Goal: Complete application form

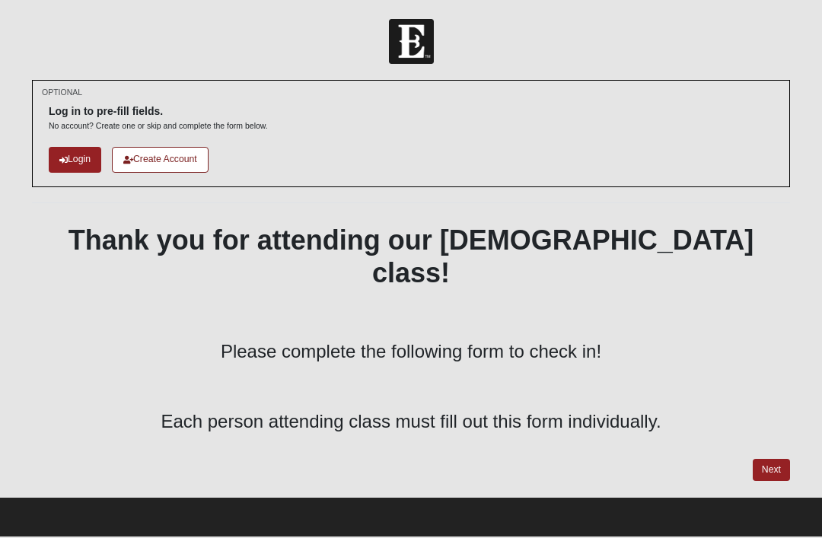
click at [777, 459] on link "Next" at bounding box center [771, 470] width 37 height 22
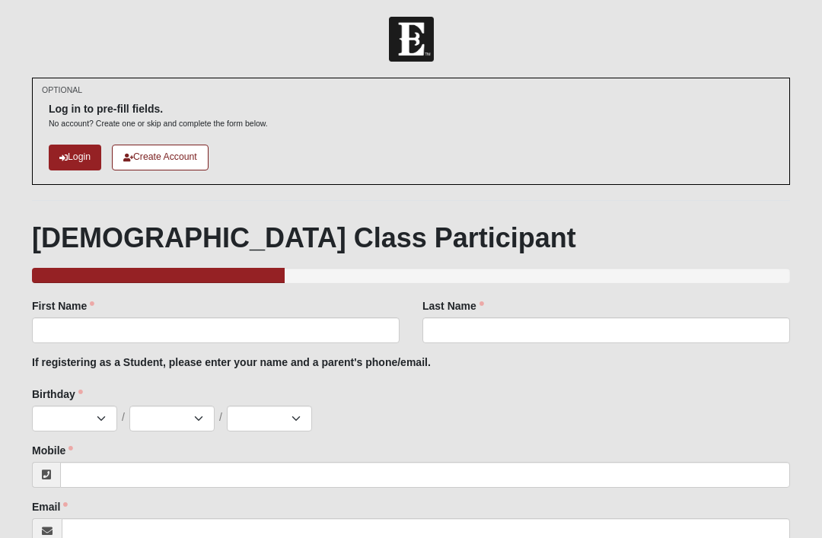
scroll to position [2, 0]
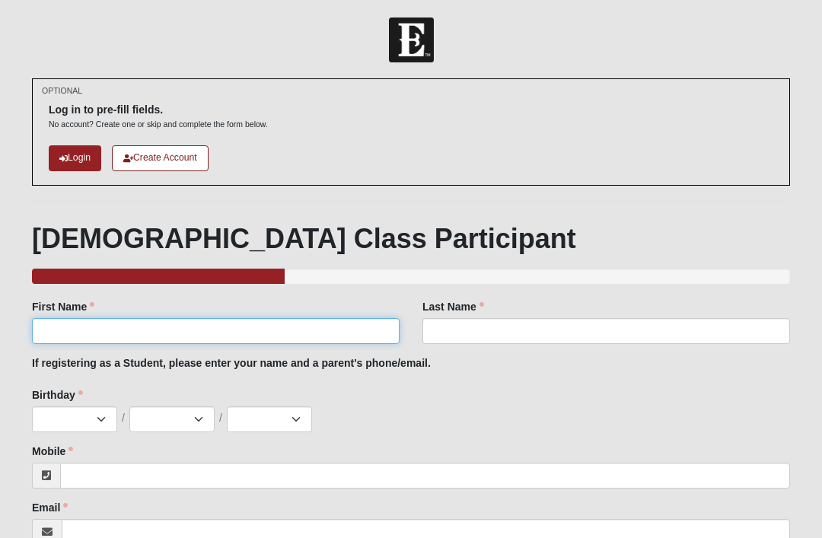
click at [302, 323] on input "First Name" at bounding box center [216, 331] width 368 height 26
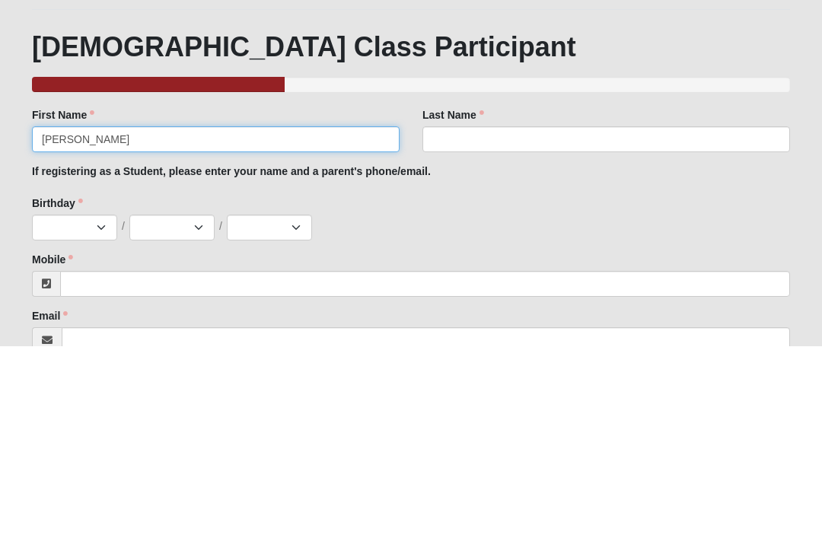
type input "Abigail"
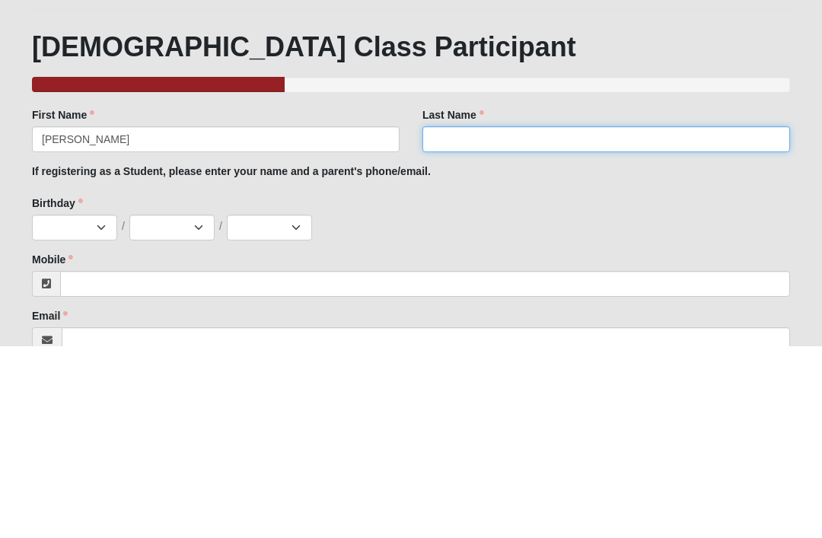
click at [527, 318] on input "Last Name" at bounding box center [606, 331] width 368 height 26
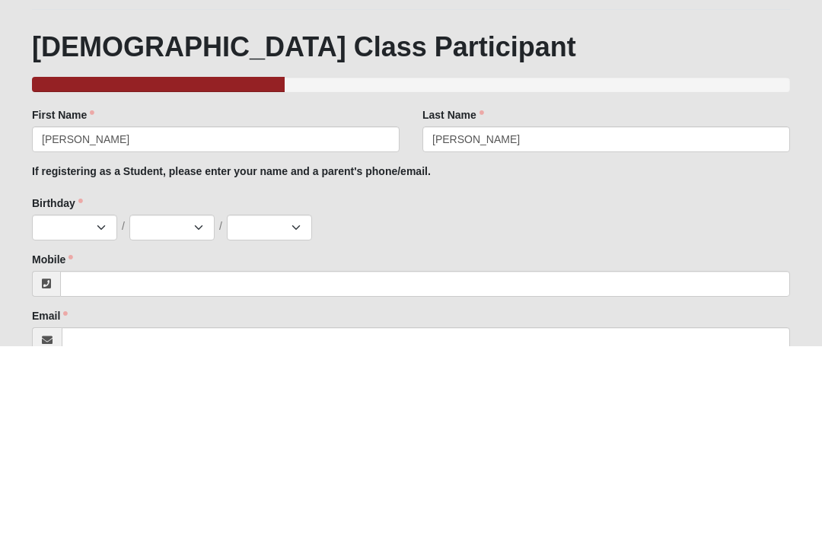
scroll to position [193, 0]
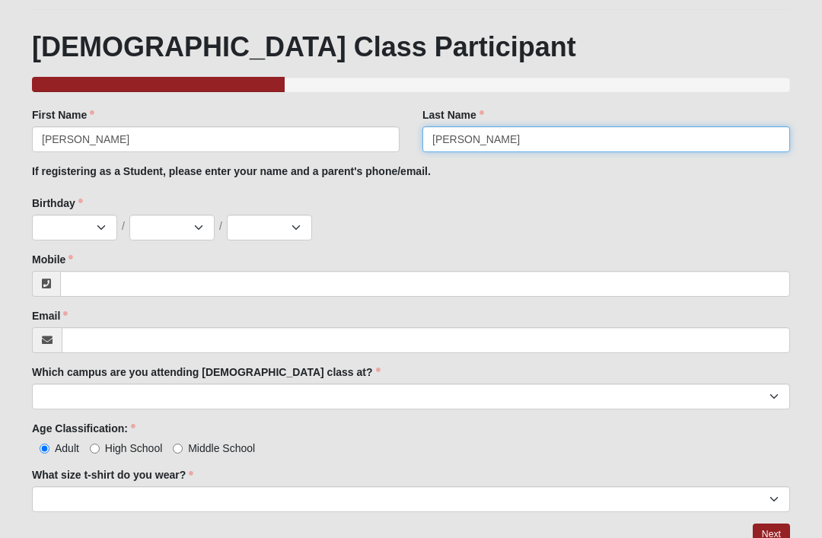
type input "Kell"
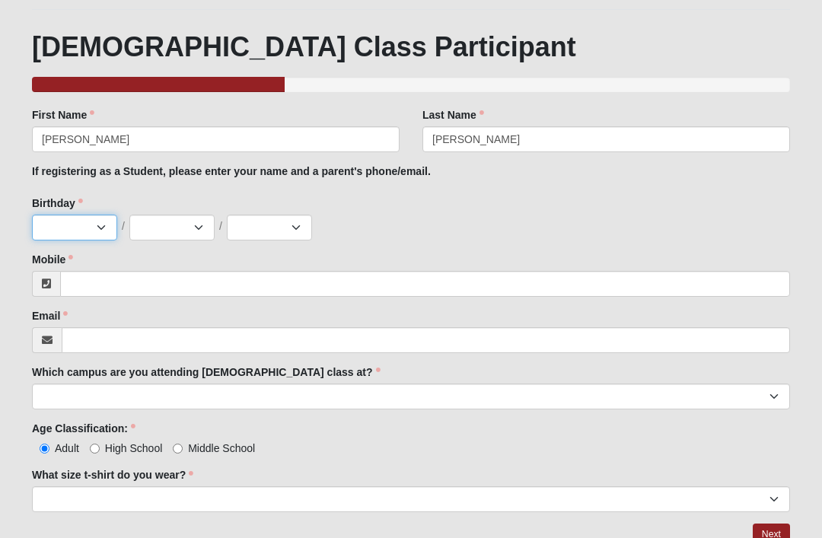
click at [91, 224] on select "Jan Feb Mar Apr May Jun [DATE] Aug Sep Oct Nov Dec" at bounding box center [74, 228] width 85 height 26
select select "4"
click at [186, 224] on select "1 2 3 4 5 6 7 8 9 10 11 12 13 14 15 16 17 18 19 20 21 22 23 24 25 26 27 28 29 3…" at bounding box center [171, 228] width 85 height 26
click at [193, 223] on select "1 2 3 4 5 6 7 8 9 10 11 12 13 14 15 16 17 18 19 20 21 22 23 24 25 26 27 28 29 3…" at bounding box center [171, 228] width 85 height 26
select select "2"
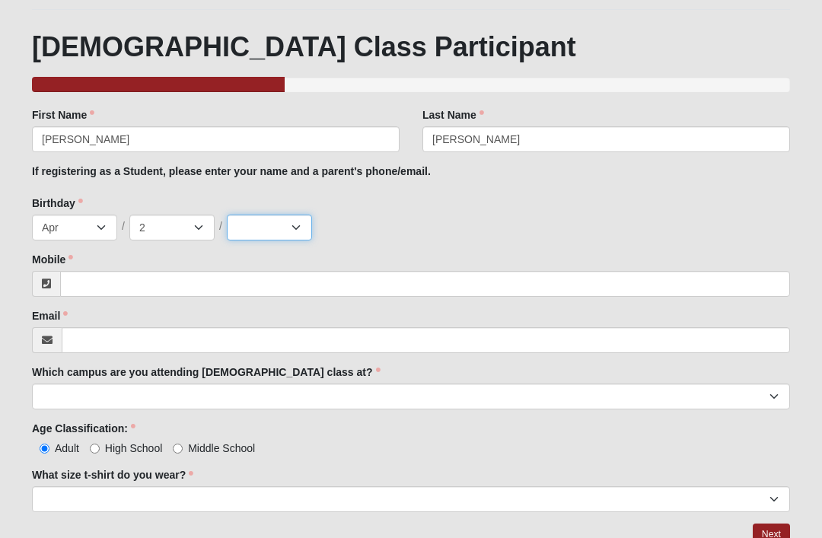
click at [279, 218] on select "2025 2024 2023 2022 2021 2020 2019 2018 2017 2016 2015 2014 2013 2012 2011 2010…" at bounding box center [269, 228] width 85 height 26
select select "2007"
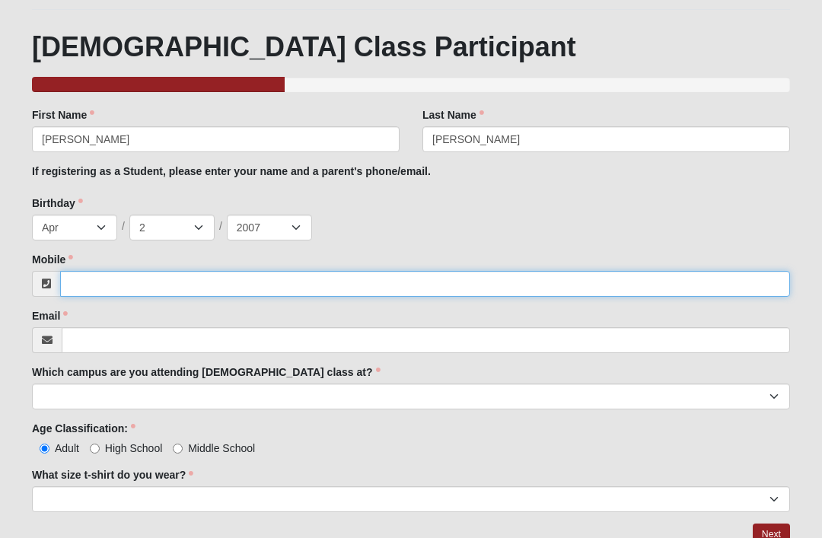
click at [282, 283] on input "Mobile" at bounding box center [425, 284] width 730 height 26
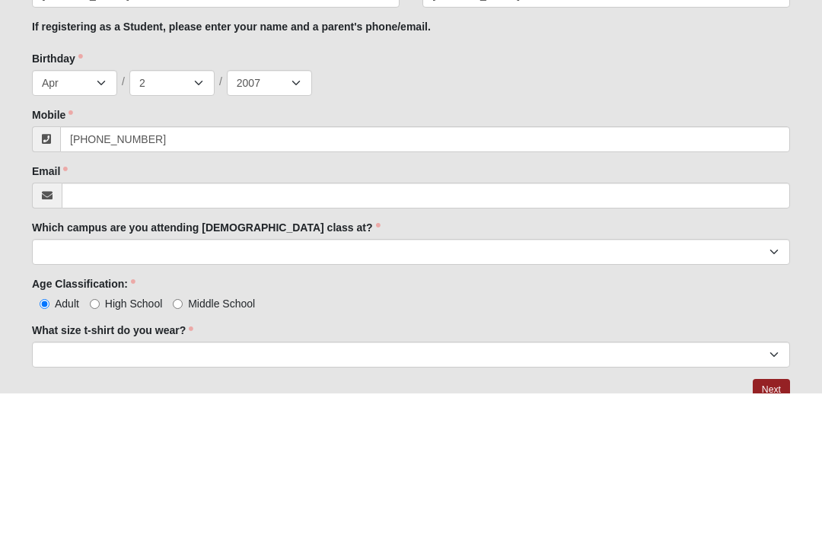
type input "(904) 504-1317"
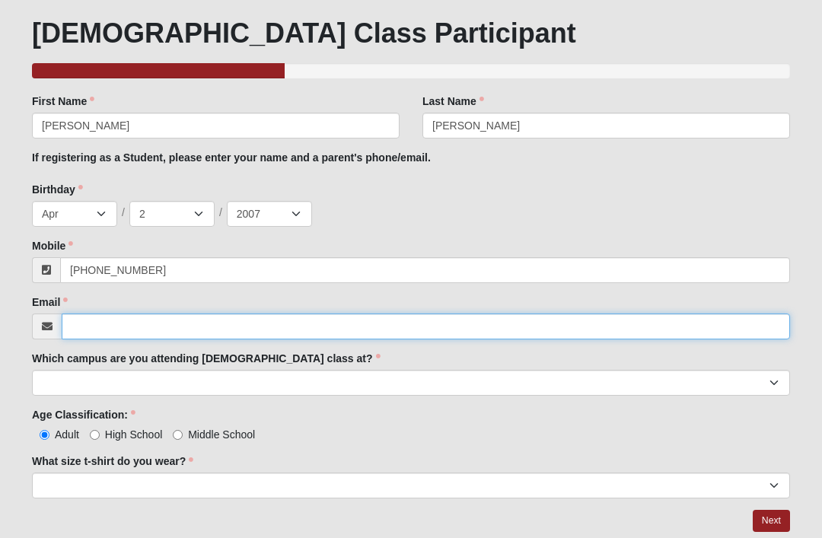
click at [210, 332] on input "Email" at bounding box center [426, 327] width 728 height 26
type input "abigailn4207@gmail.com"
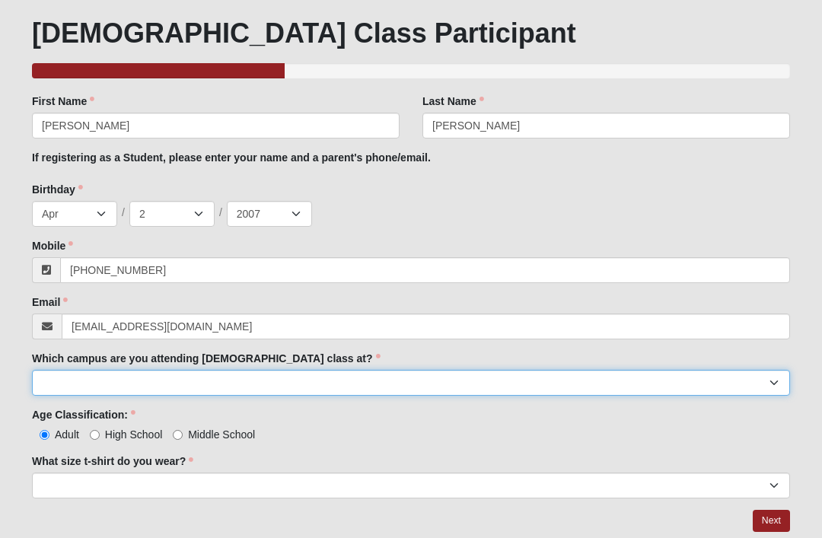
click at [356, 370] on select "Arlington Baymeadows Eleven22 Online [PERSON_NAME][GEOGRAPHIC_DATA] Jesup [GEOG…" at bounding box center [411, 383] width 758 height 26
select select "15"
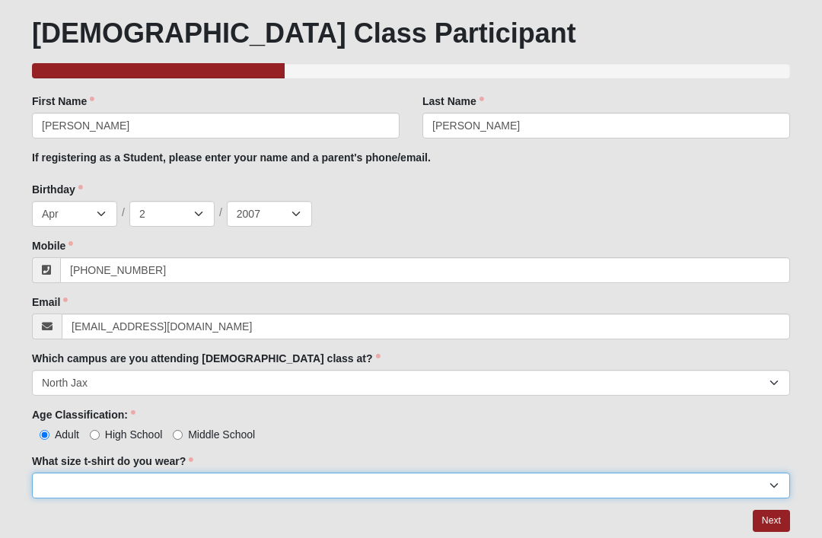
click at [537, 476] on select "Small Medium Large XL 2XL 3XL" at bounding box center [411, 486] width 758 height 26
select select "Large"
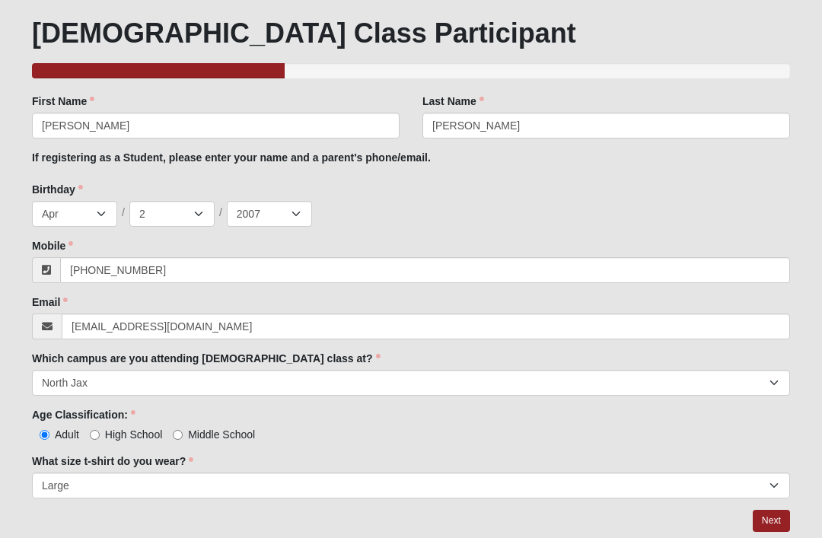
click at [766, 521] on link "Next" at bounding box center [771, 521] width 37 height 22
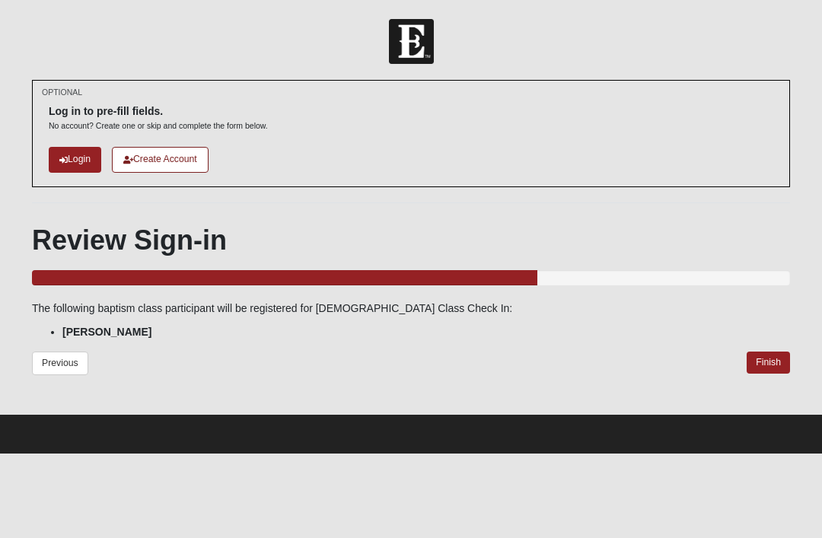
click at [61, 357] on link "Previous" at bounding box center [60, 364] width 56 height 24
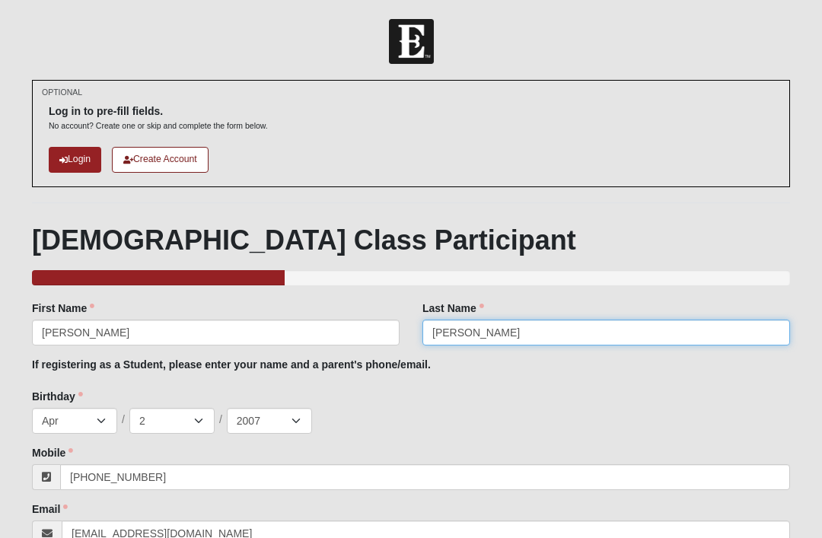
click at [524, 330] on input "Kell" at bounding box center [606, 333] width 368 height 26
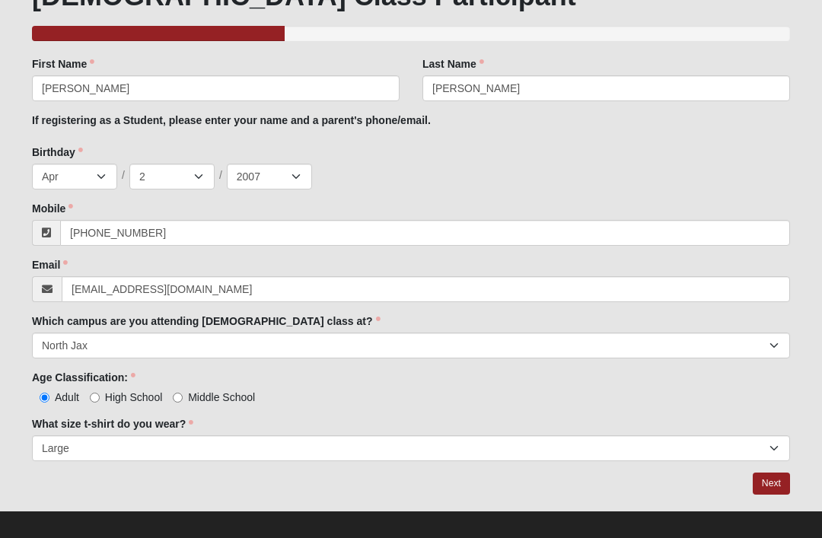
scroll to position [256, 0]
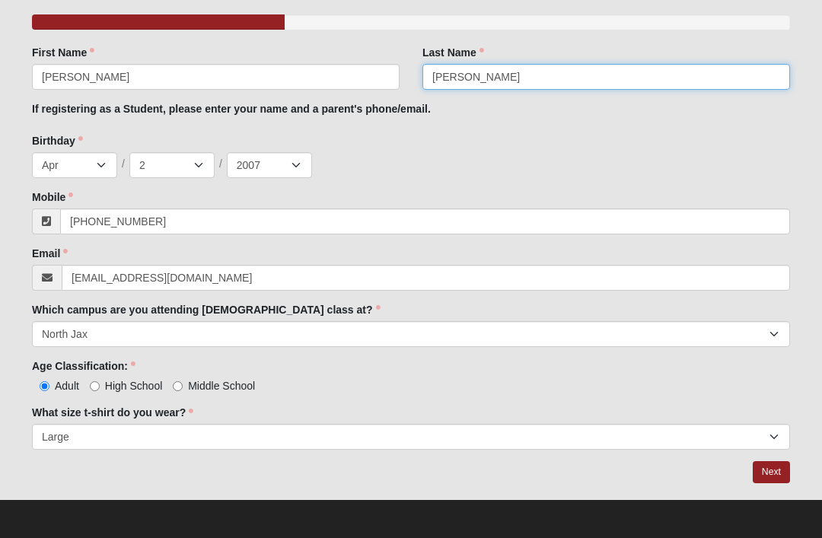
type input "Kelly"
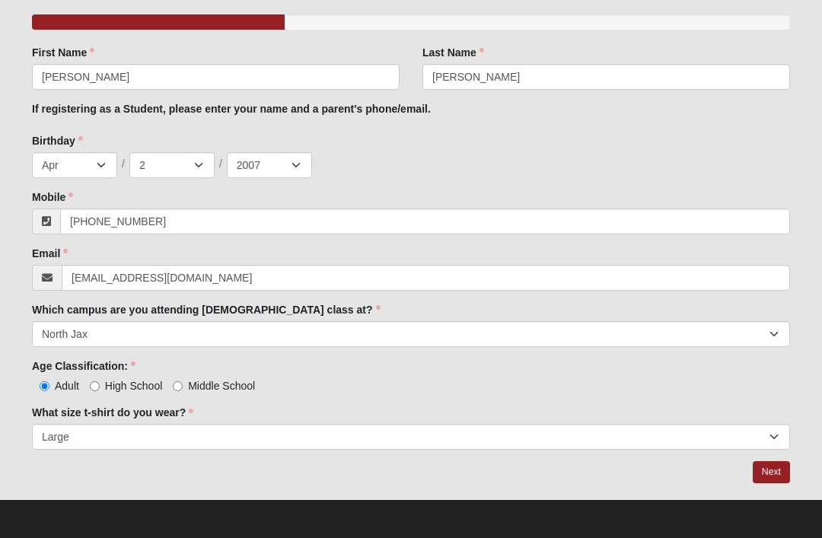
click at [774, 473] on link "Next" at bounding box center [771, 472] width 37 height 22
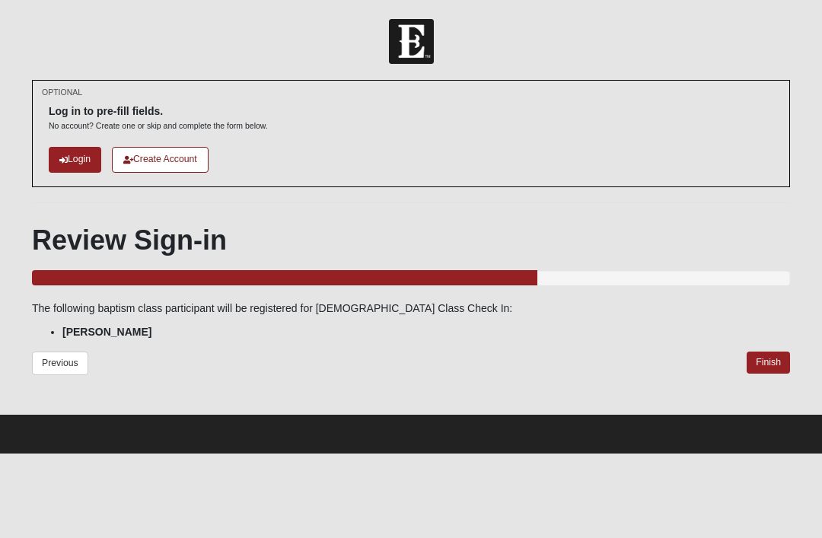
click at [768, 360] on link "Finish" at bounding box center [768, 363] width 43 height 22
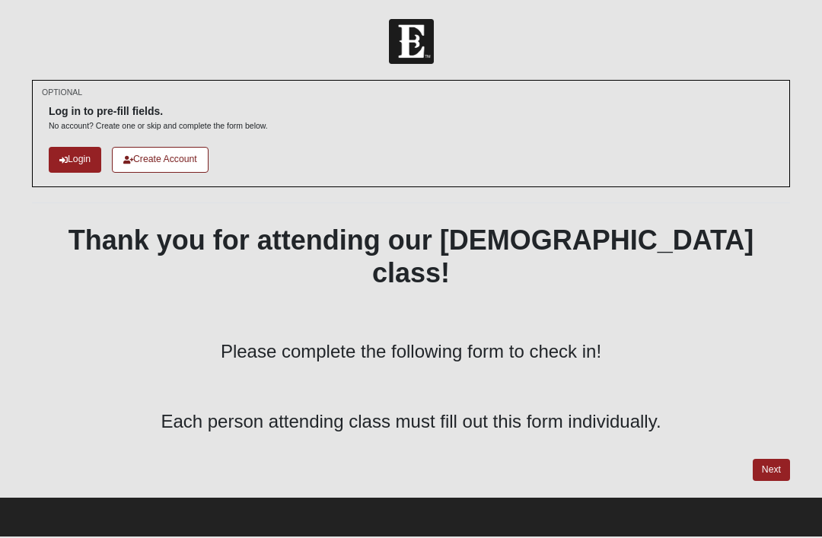
click at [779, 459] on link "Next" at bounding box center [771, 470] width 37 height 22
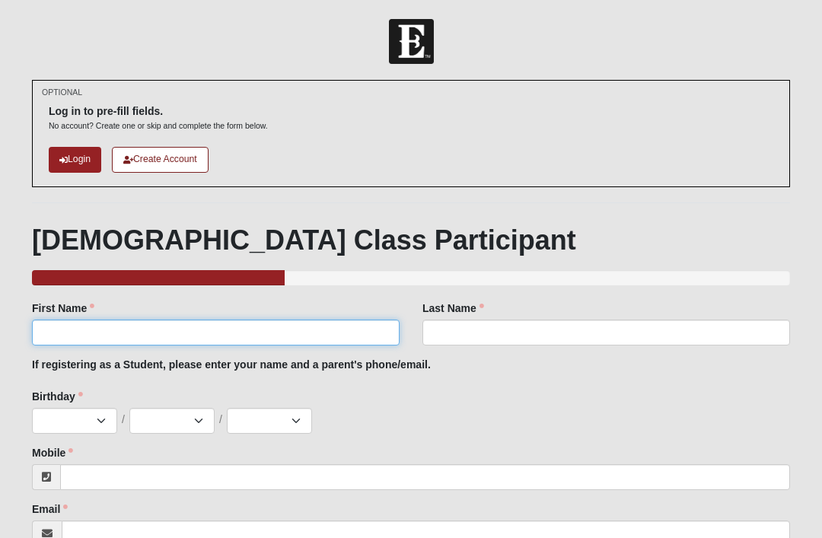
click at [108, 324] on input "First Name" at bounding box center [216, 333] width 368 height 26
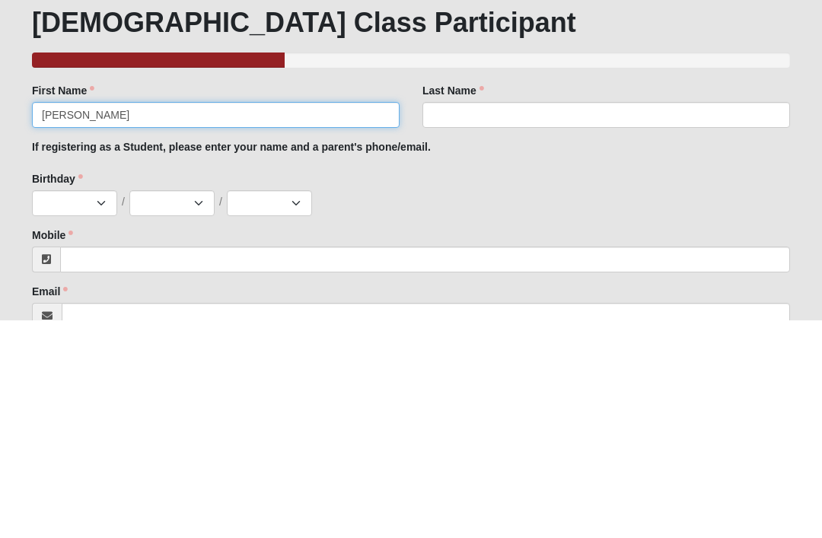
type input "Phoebe"
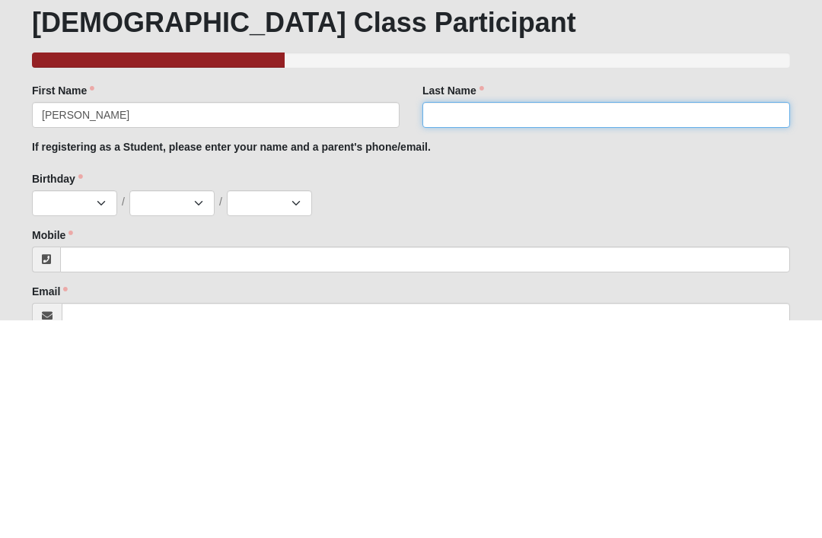
click at [535, 320] on input "Last Name" at bounding box center [606, 333] width 368 height 26
type input "Prince"
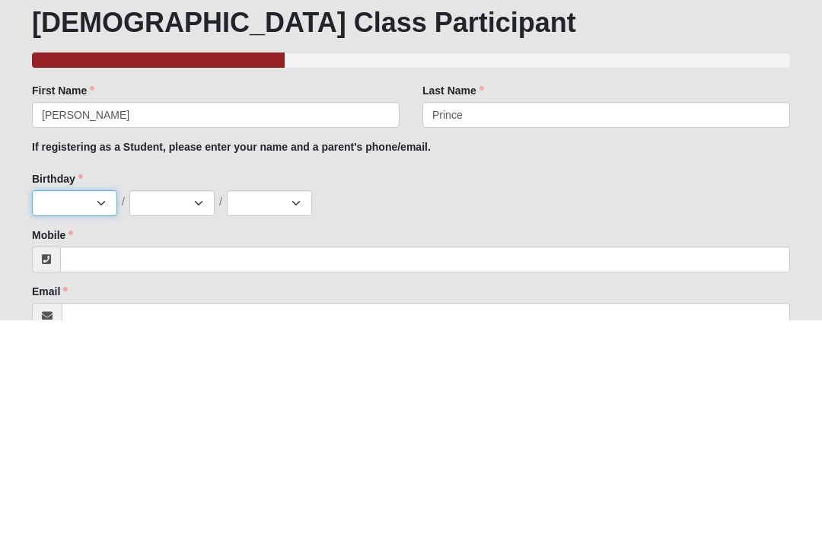
click at [84, 408] on select "Jan Feb Mar Apr May Jun [DATE] Aug Sep Oct Nov Dec" at bounding box center [74, 421] width 85 height 26
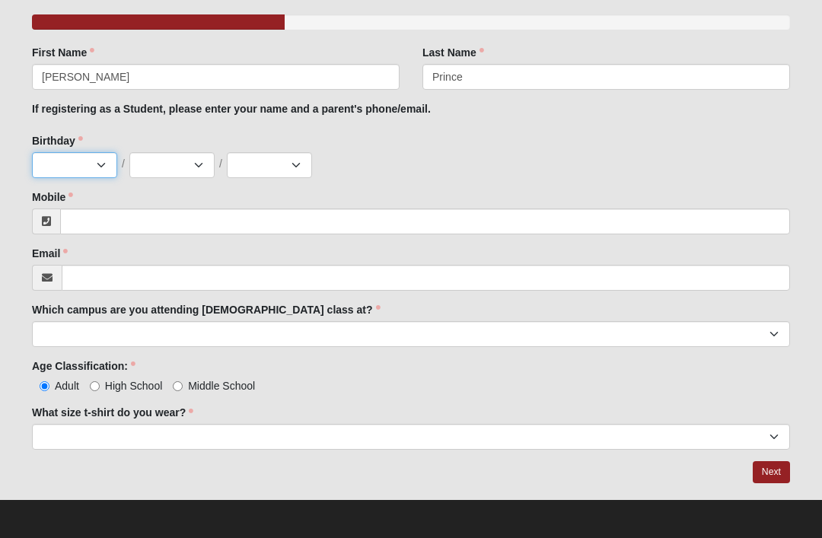
select select "10"
click at [193, 158] on select "1 2 3 4 5 6 7 8 9 10 11 12 13 14 15 16 17 18 19 20 21 22 23 24 25 26 27 28 29 3…" at bounding box center [171, 165] width 85 height 26
select select "31"
click at [271, 157] on select "2025 2024 2023 2022 2021 2020 2019 2018 2017 2016 2015 2014 2013 2012 2011 2010…" at bounding box center [269, 165] width 85 height 26
select select "1977"
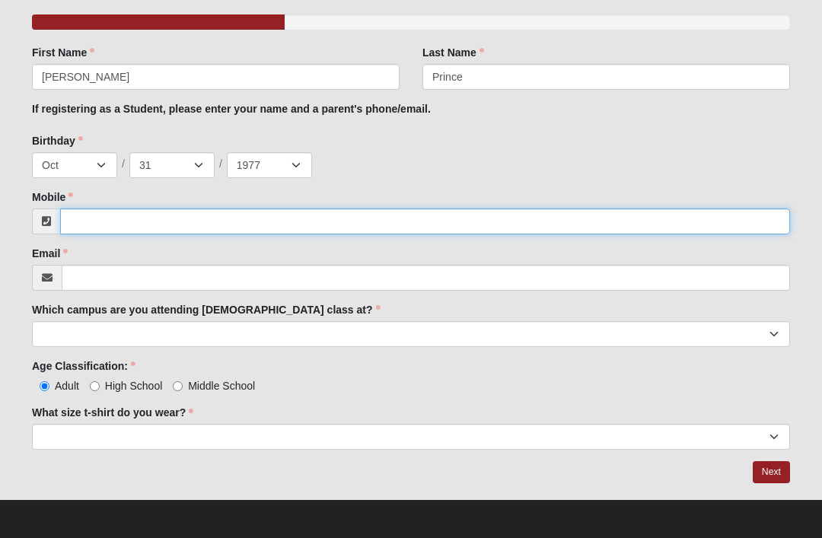
click at [180, 214] on input "Mobile" at bounding box center [425, 222] width 730 height 26
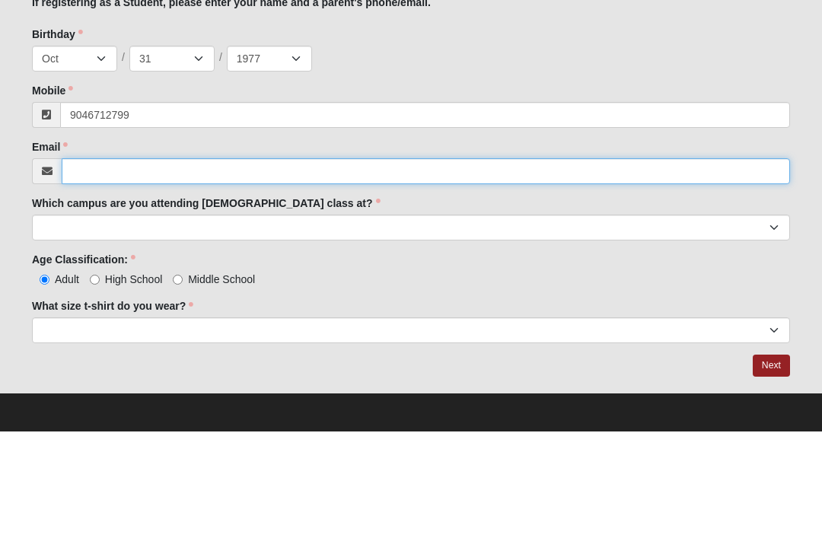
click at [298, 265] on input "Email" at bounding box center [426, 278] width 728 height 26
type input "(904) 671-2799"
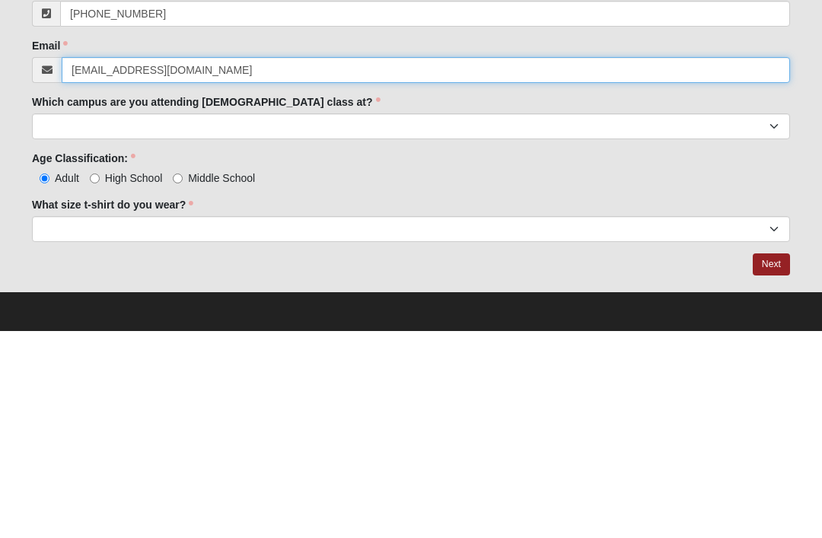
type input "phoebelprince77@gmail.com"
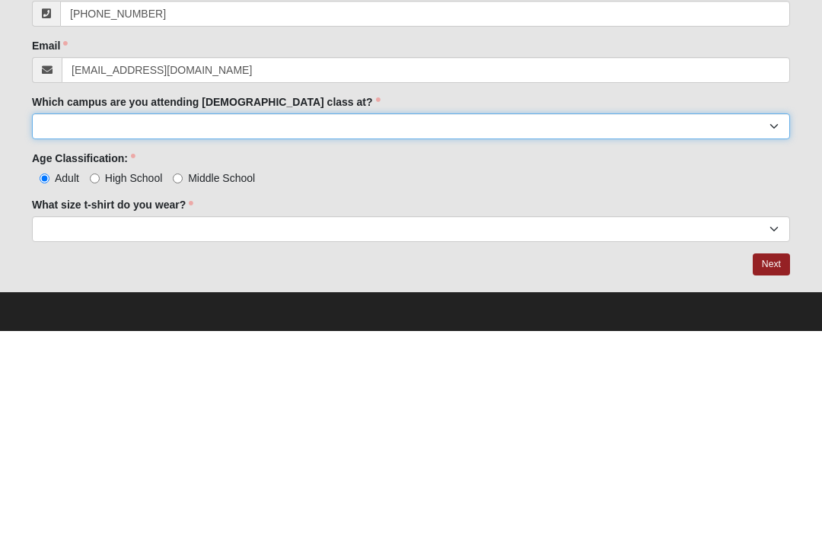
click at [339, 321] on select "Arlington Baymeadows Eleven22 Online [PERSON_NAME][GEOGRAPHIC_DATA] Jesup [GEOG…" at bounding box center [411, 334] width 758 height 26
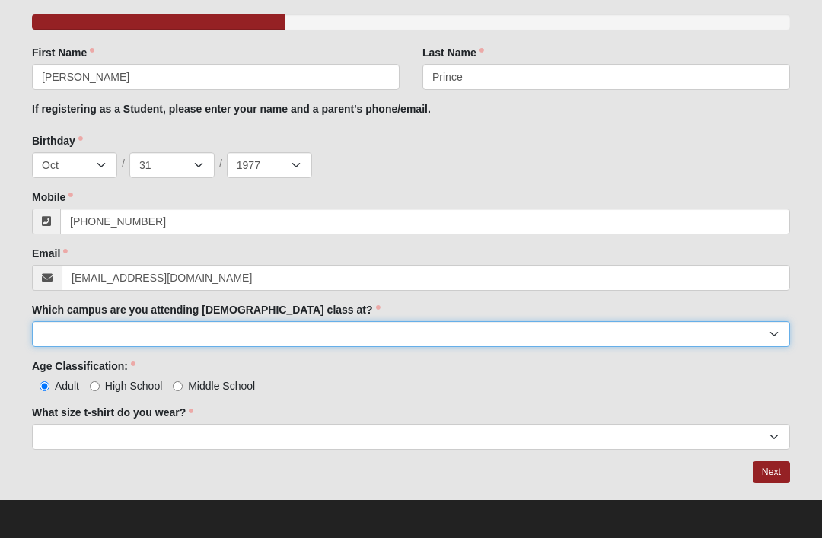
select select "15"
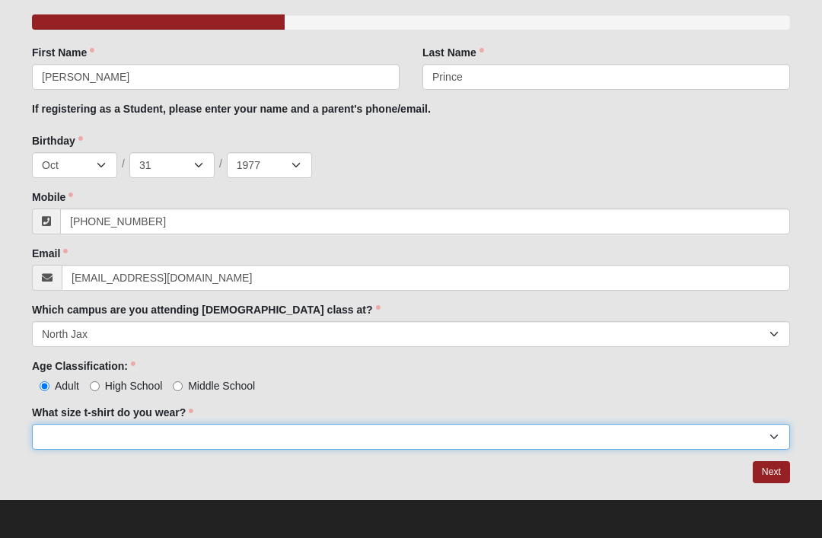
click at [255, 439] on select "Small Medium Large XL 2XL 3XL" at bounding box center [411, 437] width 758 height 26
select select "XL"
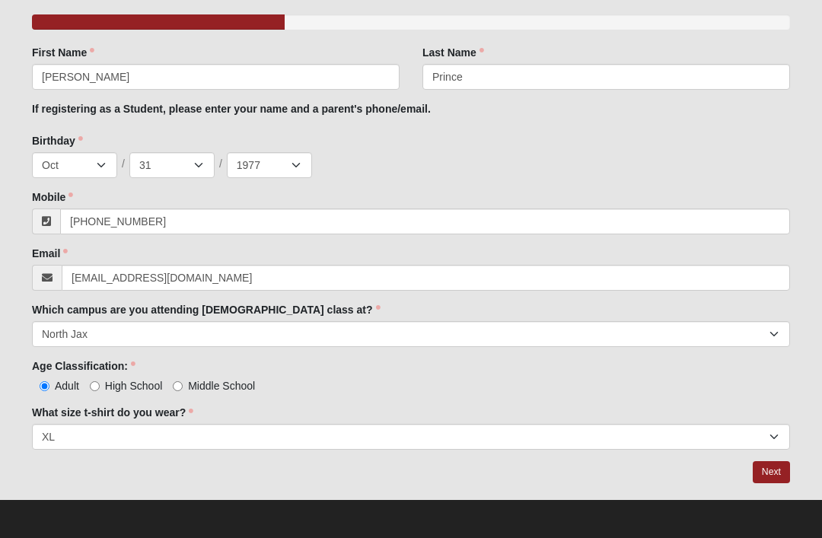
click at [775, 466] on link "Next" at bounding box center [771, 472] width 37 height 22
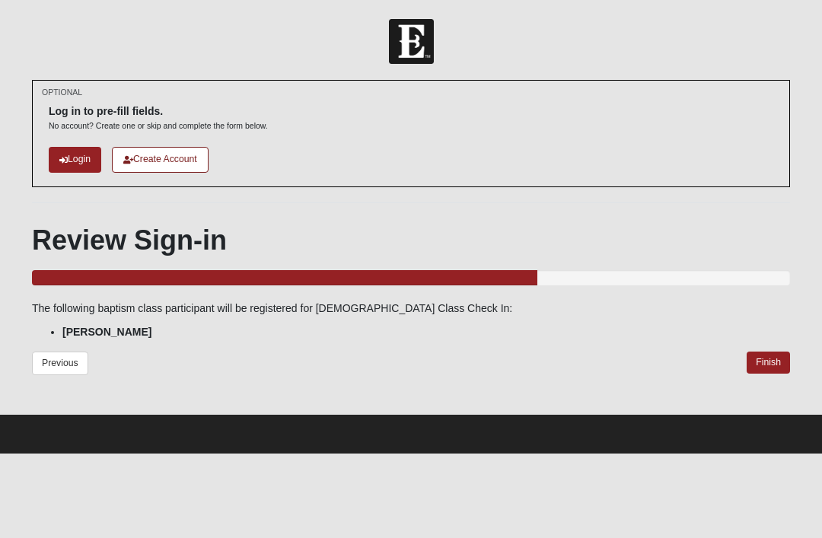
click at [775, 363] on link "Finish" at bounding box center [768, 363] width 43 height 22
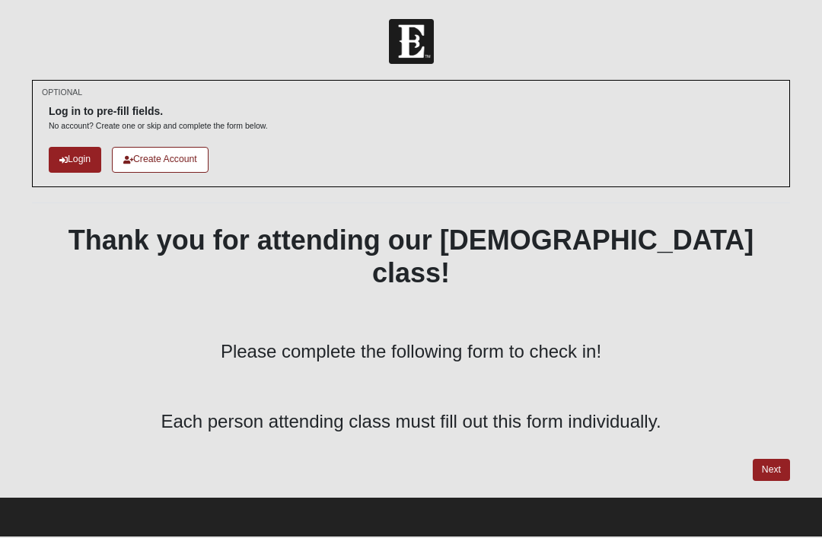
click at [770, 459] on link "Next" at bounding box center [771, 470] width 37 height 22
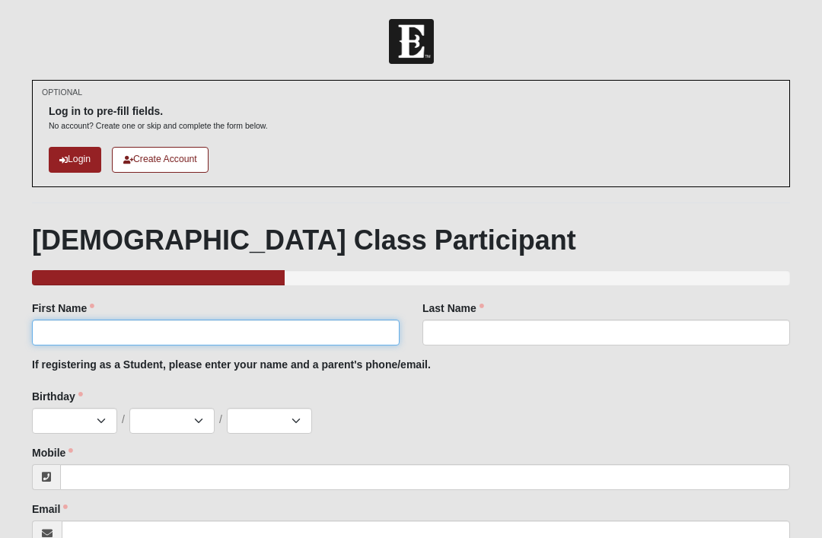
click at [78, 330] on input "First Name" at bounding box center [216, 333] width 368 height 26
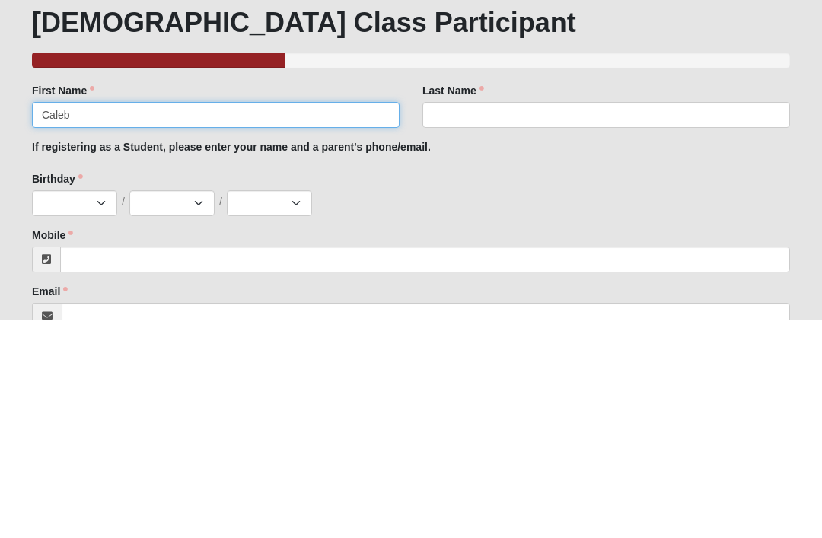
type input "Caleb"
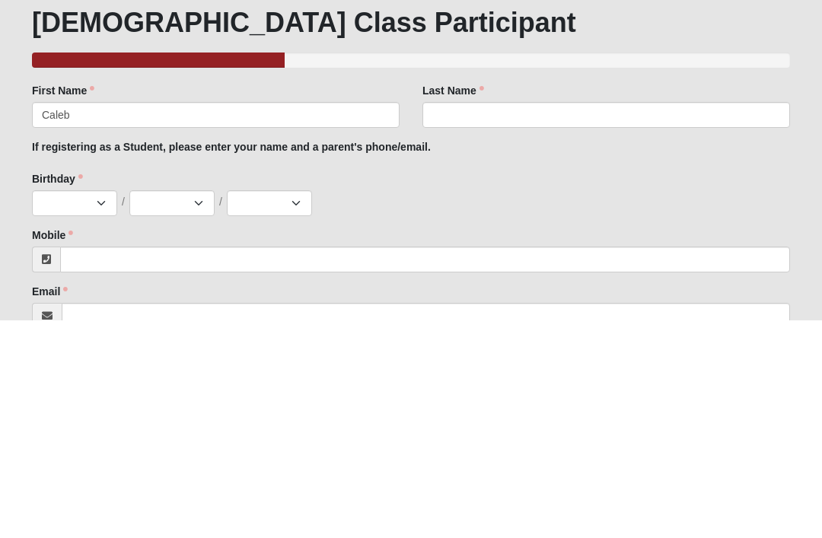
click at [461, 301] on label "Last Name" at bounding box center [453, 308] width 62 height 15
click at [461, 320] on input "Last Name" at bounding box center [606, 333] width 368 height 26
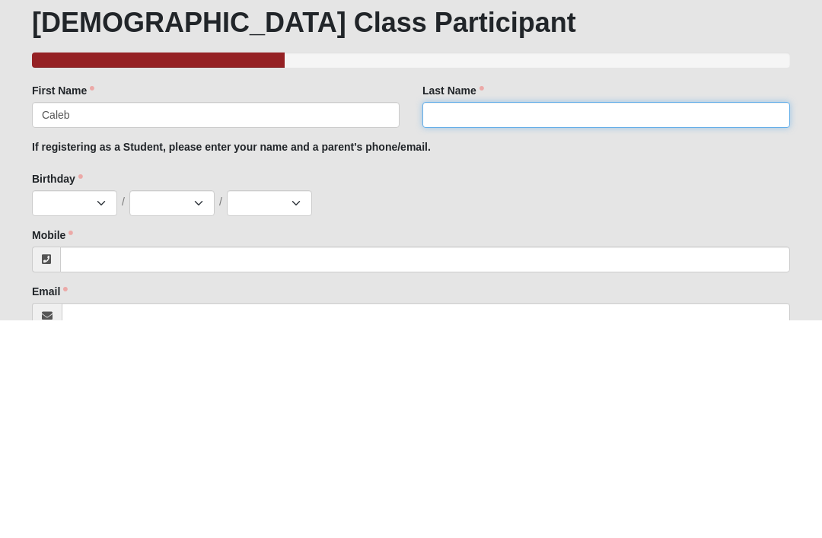
click at [451, 320] on input "Last Name" at bounding box center [606, 333] width 368 height 26
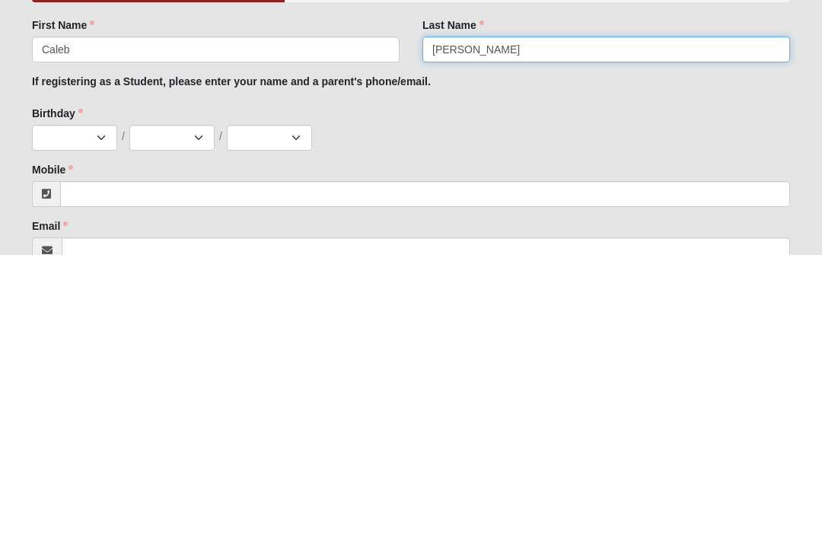
type input "Tonnesen"
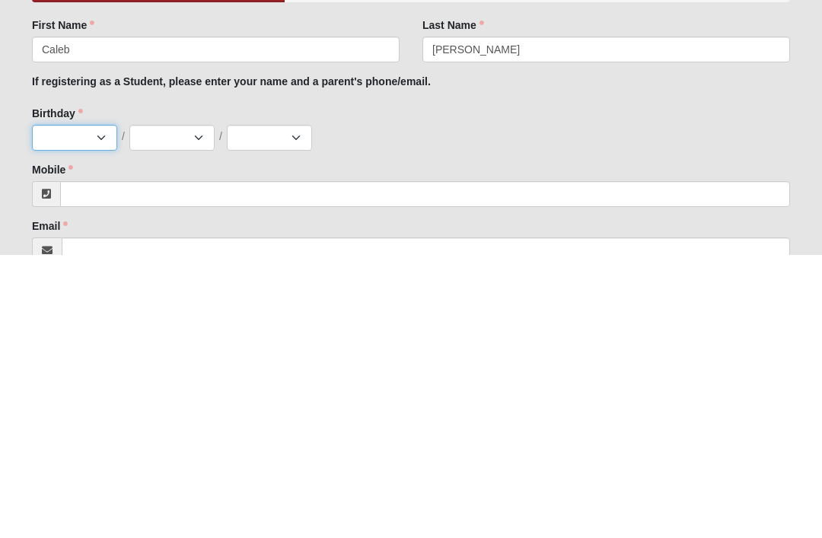
click at [108, 408] on select "Jan Feb Mar Apr May Jun [DATE] Aug Sep Oct Nov Dec" at bounding box center [74, 421] width 85 height 26
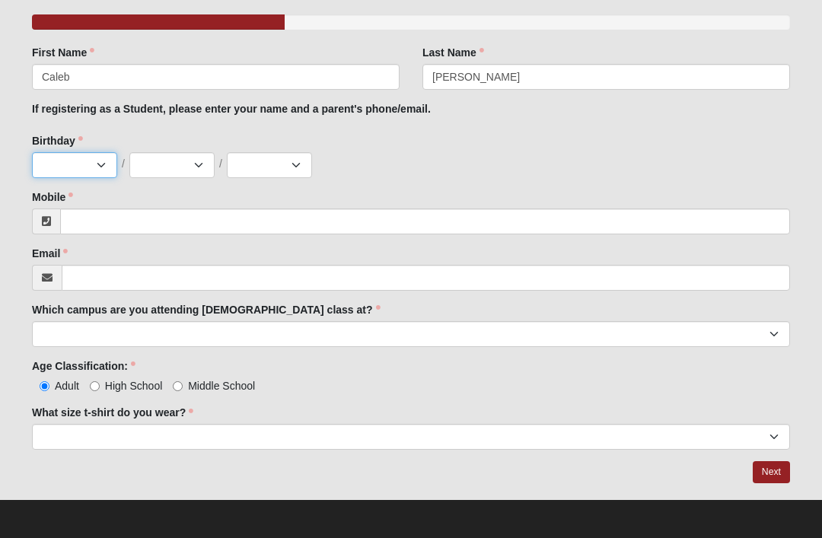
select select "3"
click at [205, 167] on select "1 2 3 4 5 6 7 8 9 10 11 12 13 14 15 16 17 18 19 20 21 22 23 24 25 26 27 28 29 3…" at bounding box center [171, 165] width 85 height 26
select select "27"
click at [304, 166] on select "2025 2024 2023 2022 2021 2020 2019 2018 2017 2016 2015 2014 2013 2012 2011 2010…" at bounding box center [269, 165] width 85 height 26
click at [295, 166] on select "2025 2024 2023 2022 2021 2020 2019 2018 2017 2016 2015 2014 2013 2012 2011 2010…" at bounding box center [269, 165] width 85 height 26
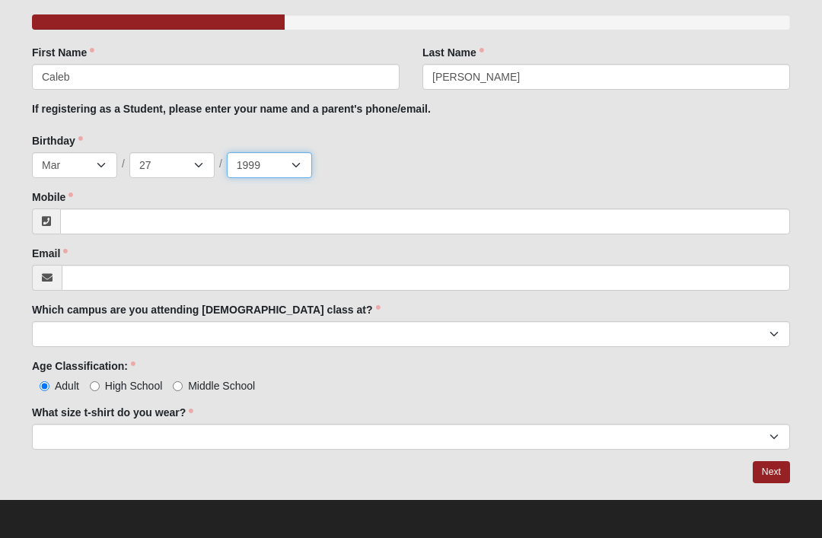
select select "2000"
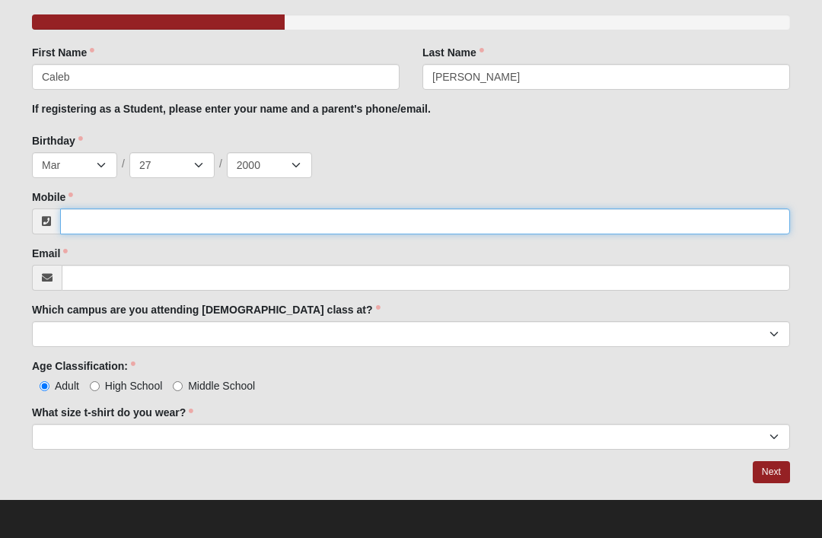
click at [114, 219] on input "Mobile" at bounding box center [425, 222] width 730 height 26
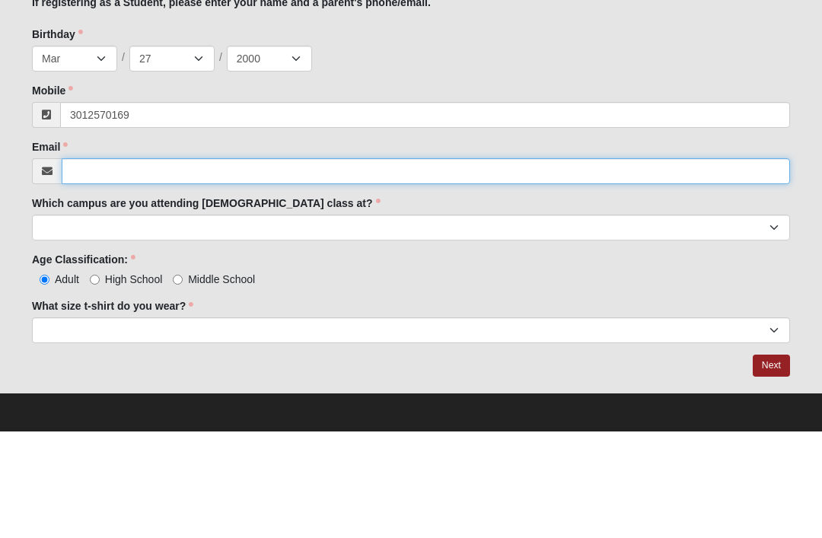
click at [105, 265] on input "Email" at bounding box center [426, 278] width 728 height 26
type input "(301) 257-0169"
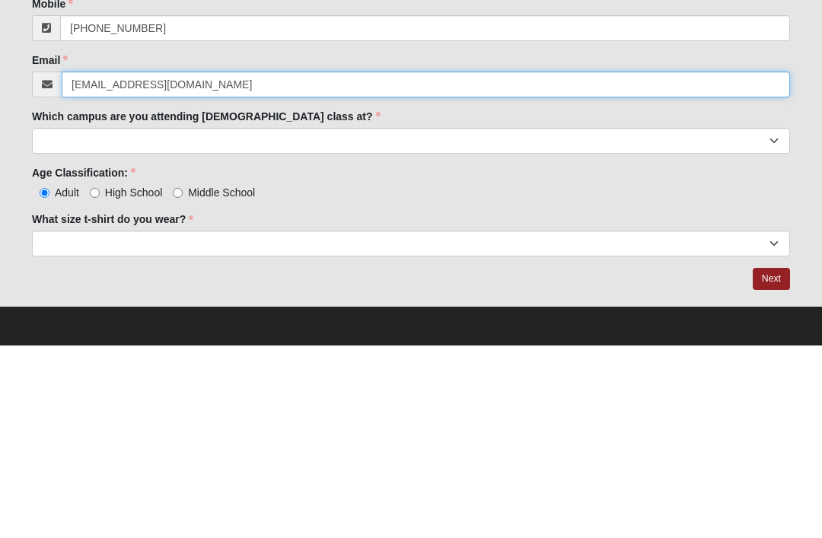
type input "calebtonnesen@gmail.com"
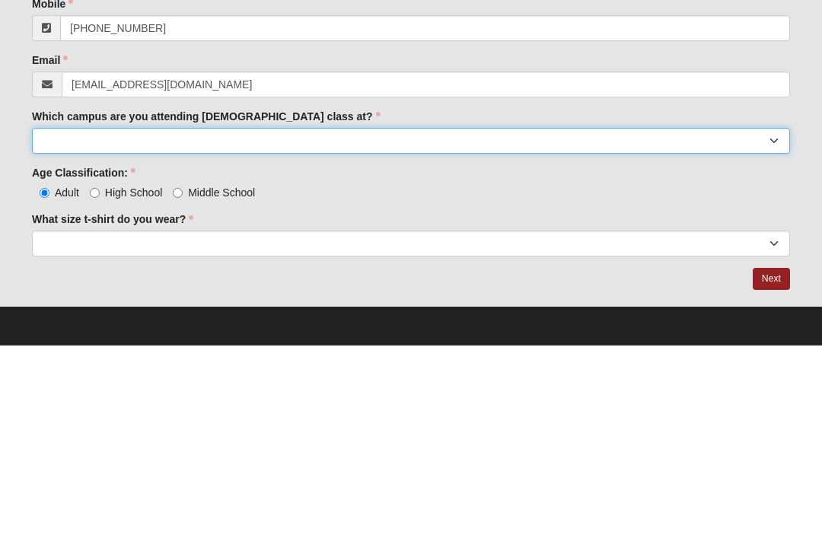
click at [69, 321] on select "Arlington Baymeadows Eleven22 Online [PERSON_NAME][GEOGRAPHIC_DATA] Jesup [GEOG…" at bounding box center [411, 334] width 758 height 26
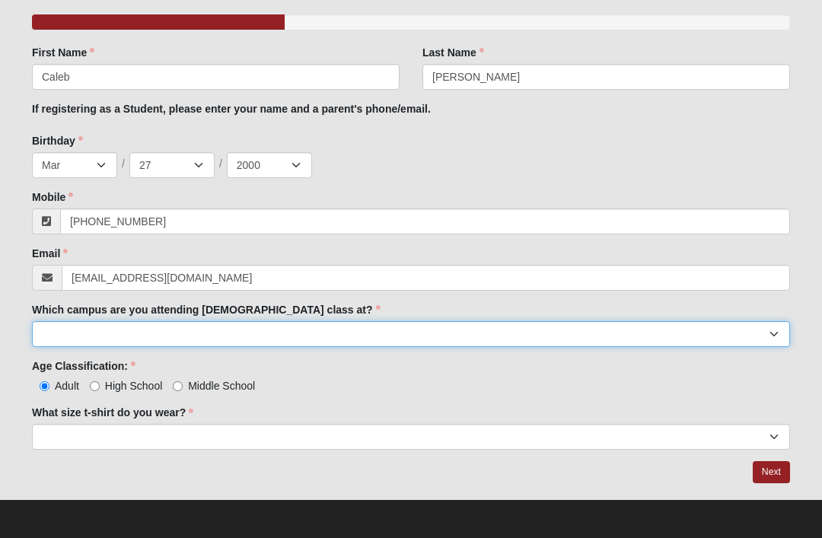
select select "15"
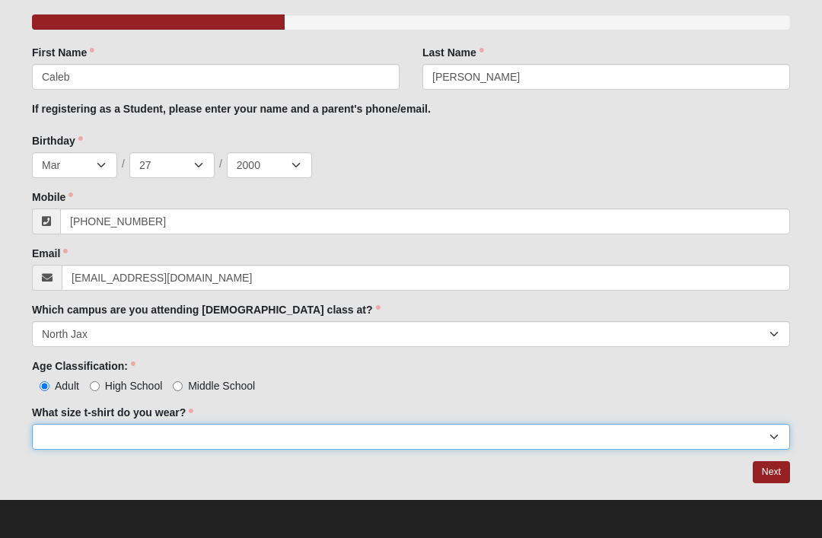
click at [75, 431] on select "Small Medium Large XL 2XL 3XL" at bounding box center [411, 437] width 758 height 26
select select "XL"
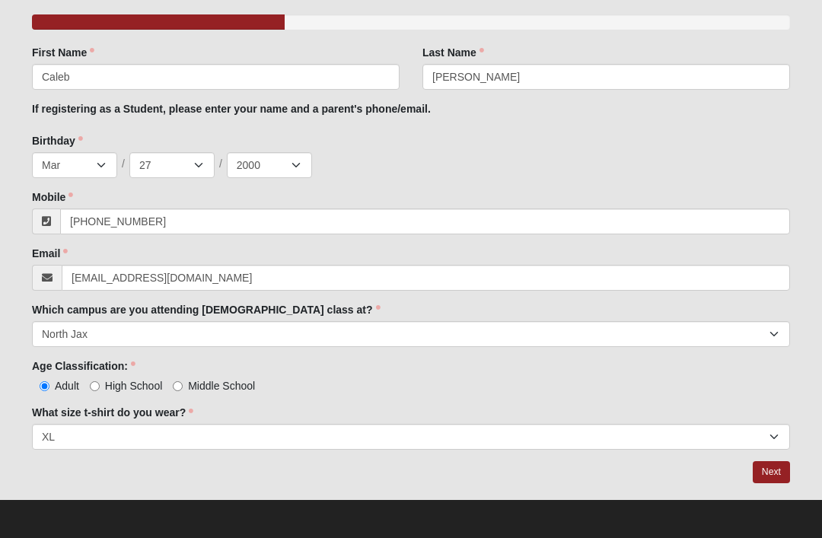
click at [768, 469] on link "Next" at bounding box center [771, 472] width 37 height 22
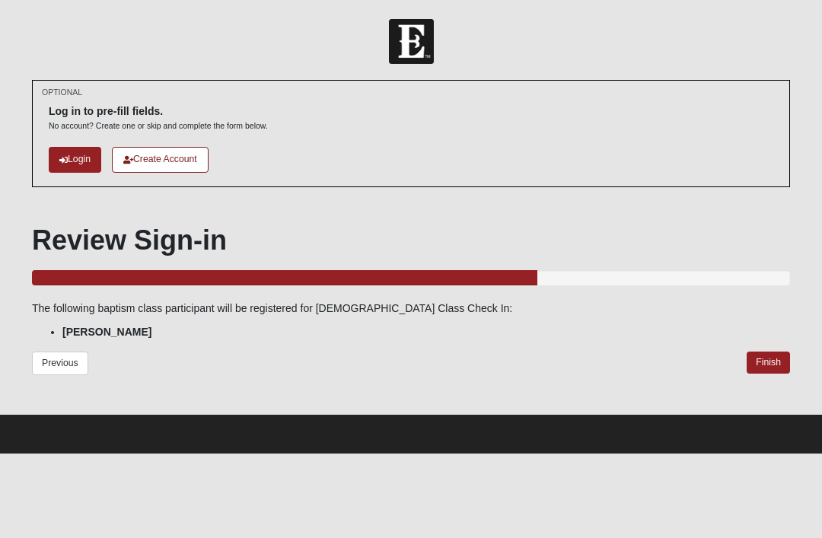
click at [763, 362] on link "Finish" at bounding box center [768, 363] width 43 height 22
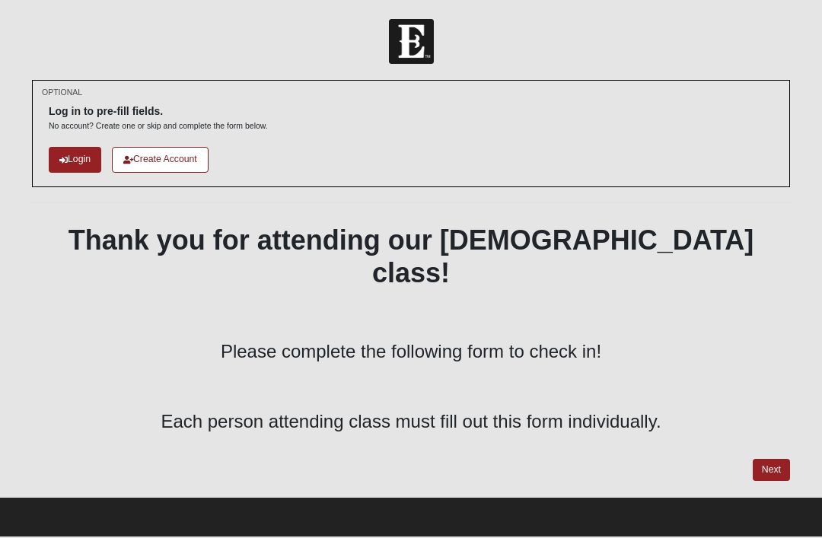
click at [147, 162] on link "Create Account" at bounding box center [160, 159] width 97 height 25
click at [99, 158] on link "Login" at bounding box center [75, 159] width 53 height 25
click at [141, 163] on link "Create Account" at bounding box center [160, 159] width 97 height 25
click at [157, 165] on link "Create Account" at bounding box center [160, 159] width 97 height 25
click at [763, 459] on link "Next" at bounding box center [771, 470] width 37 height 22
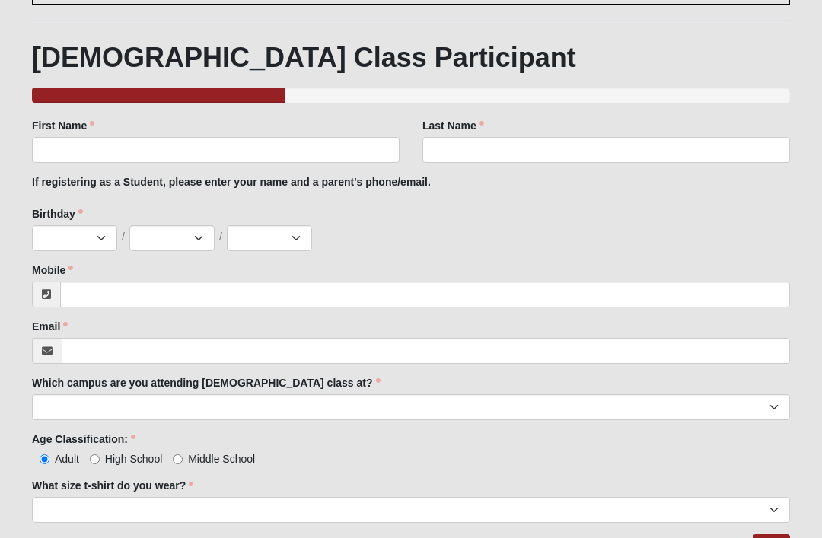
scroll to position [183, 0]
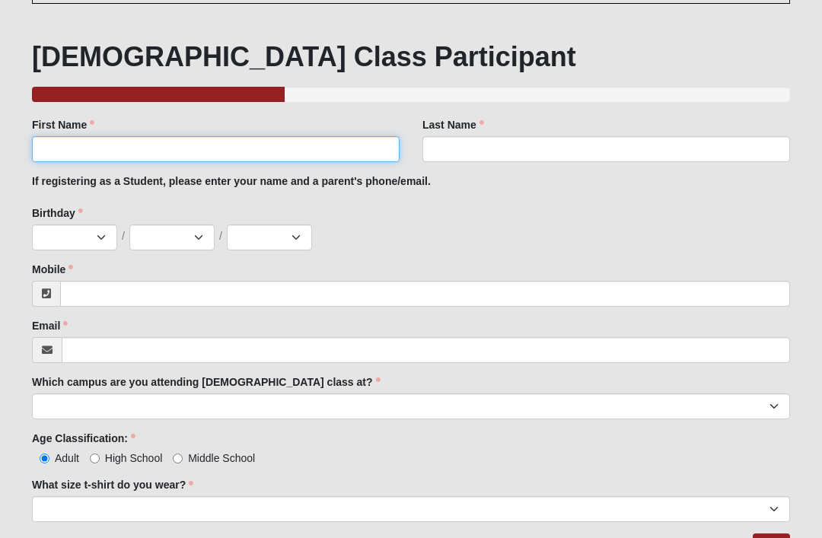
click at [319, 142] on input "First Name" at bounding box center [216, 149] width 368 height 26
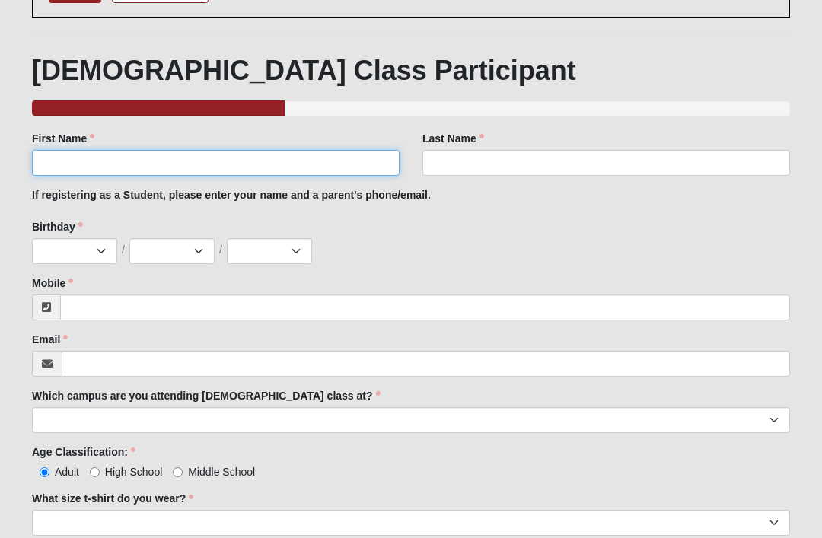
scroll to position [166, 0]
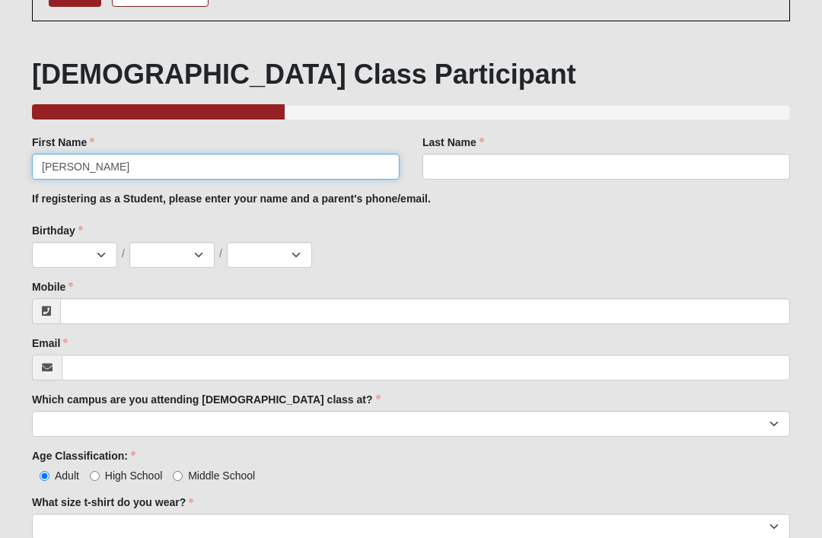
type input "[PERSON_NAME]"
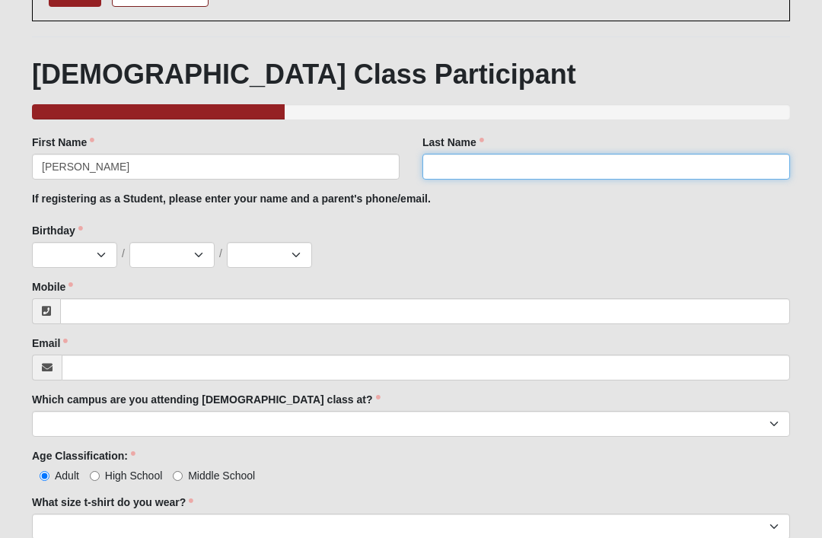
click at [638, 167] on input "Last Name" at bounding box center [606, 167] width 368 height 26
type input "[PERSON_NAME]"
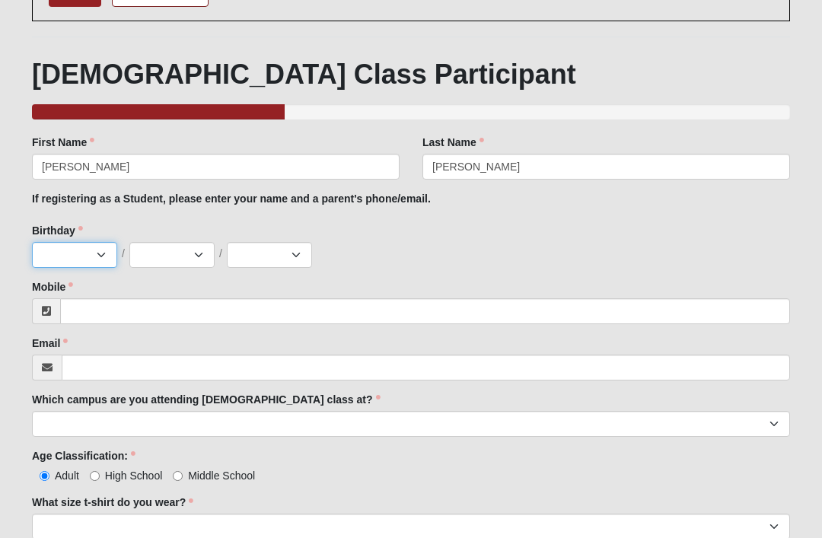
click at [85, 263] on select "Jan Feb Mar Apr May Jun [DATE] Aug Sep Oct Nov Dec" at bounding box center [74, 255] width 85 height 26
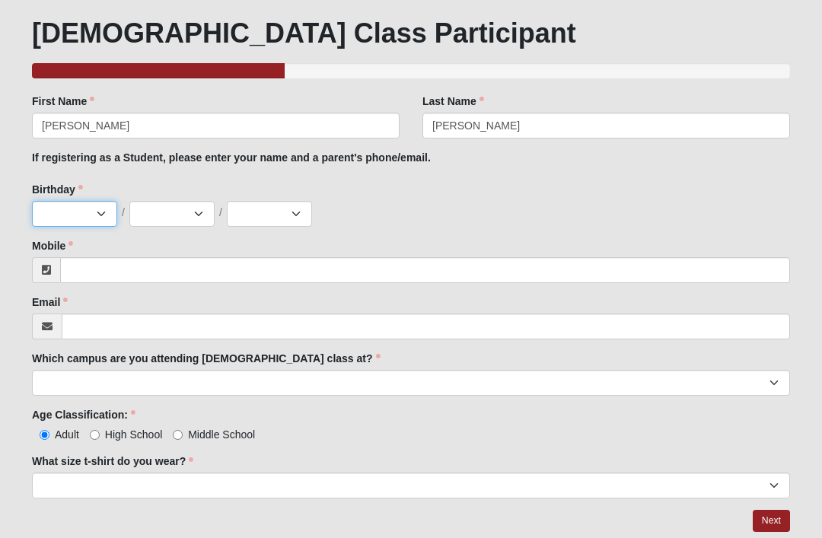
select select "5"
click at [162, 212] on select "1 2 3 4 5 6 7 8 9 10 11 12 13 14 15 16 17 18 19 20 21 22 23 24 25 26 27 28 29 3…" at bounding box center [171, 214] width 85 height 26
select select "21"
click at [274, 218] on select "2025 2024 2023 2022 2021 2020 2019 2018 2017 2016 2015 2014 2013 2012 2011 2010…" at bounding box center [269, 214] width 85 height 26
select select "2012"
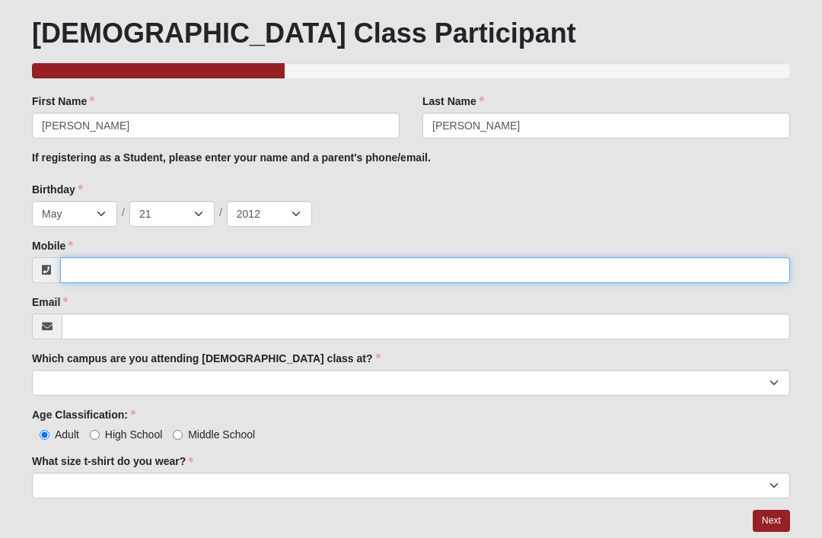
click at [541, 273] on input "Mobile" at bounding box center [425, 270] width 730 height 26
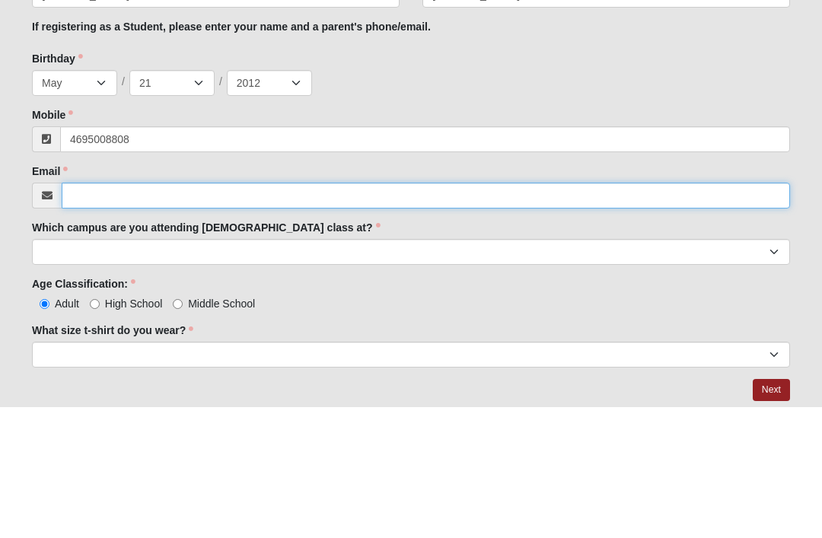
click at [361, 314] on input "Email" at bounding box center [426, 327] width 728 height 26
type input "[PHONE_NUMBER]"
type input "[EMAIL_ADDRESS][DOMAIN_NAME]"
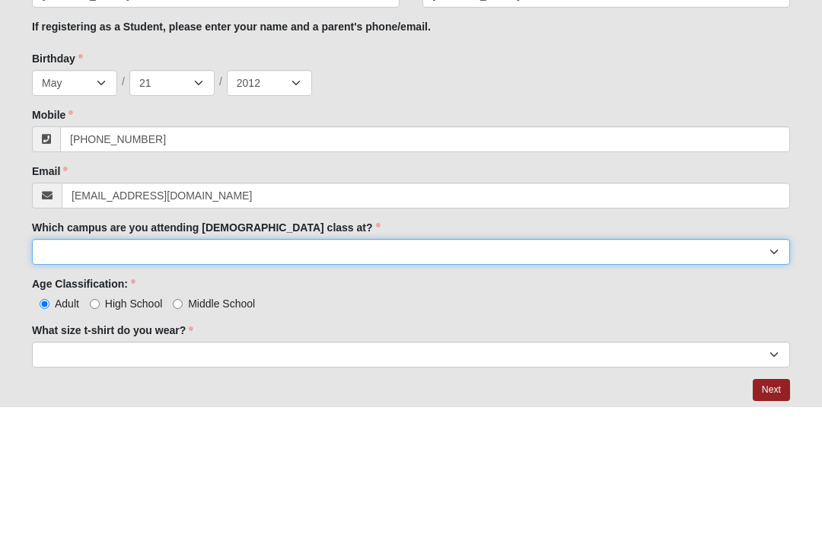
click at [392, 370] on select "Arlington Baymeadows Eleven22 Online [PERSON_NAME][GEOGRAPHIC_DATA] Jesup [GEOG…" at bounding box center [411, 383] width 758 height 26
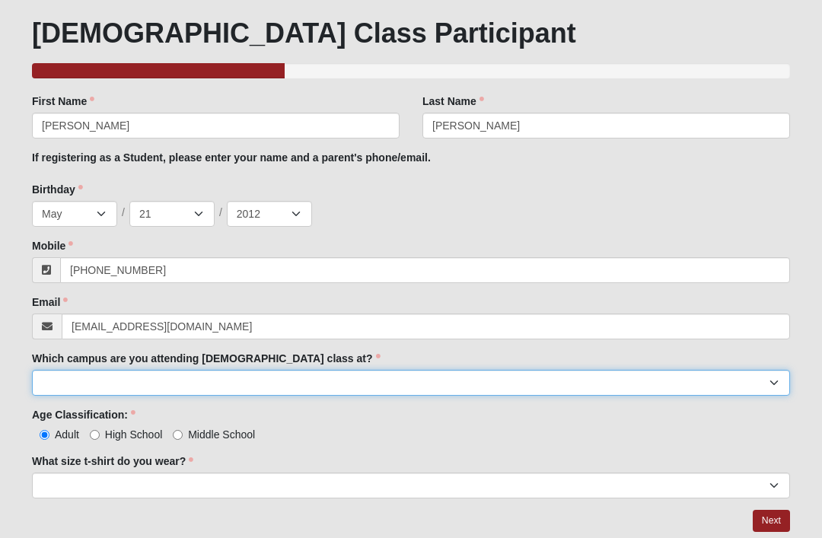
select select "15"
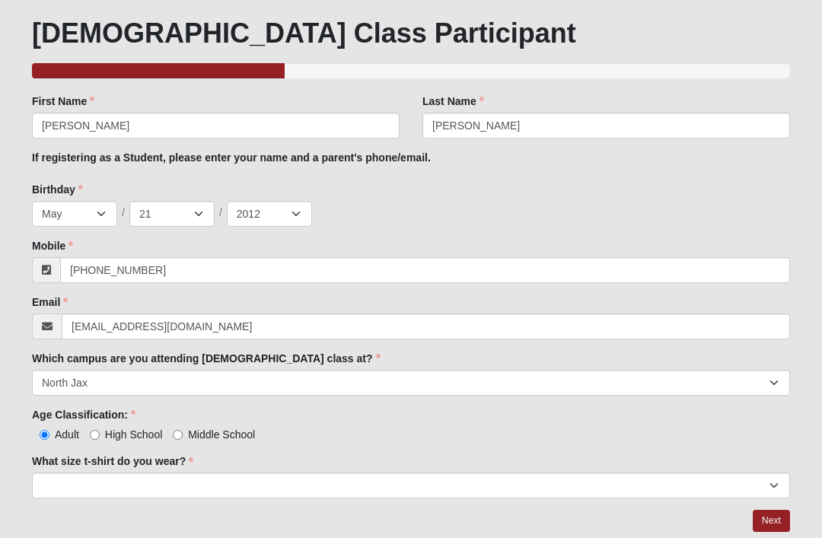
click at [181, 438] on input "Middle School" at bounding box center [178, 435] width 10 height 10
radio input "true"
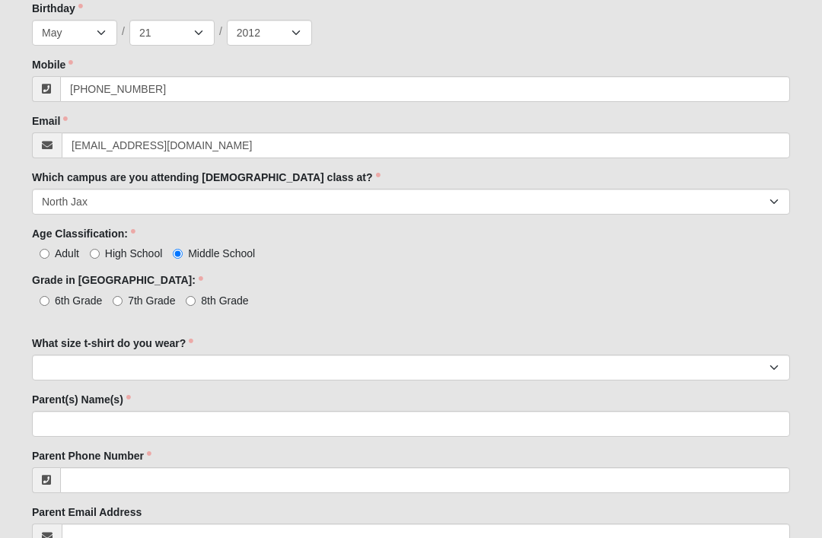
scroll to position [390, 0]
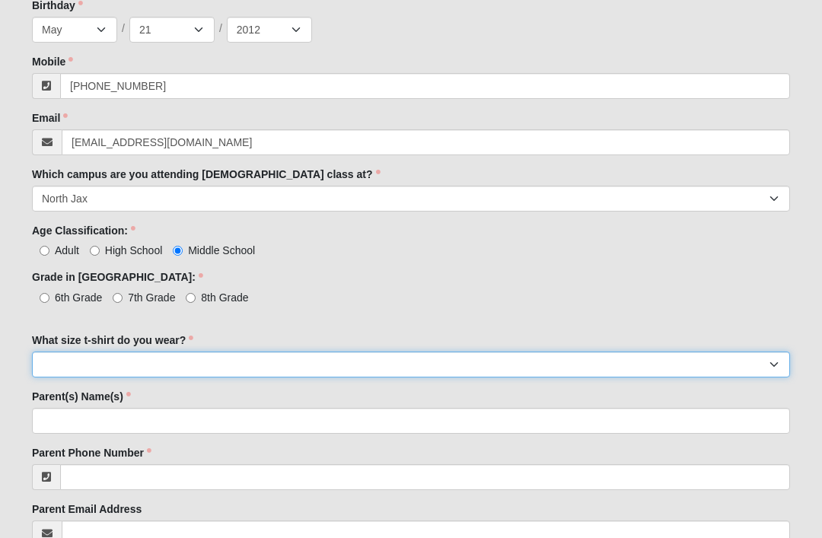
click at [63, 356] on select "Small Medium Large XL 2XL 3XL" at bounding box center [411, 365] width 758 height 26
select select "XL"
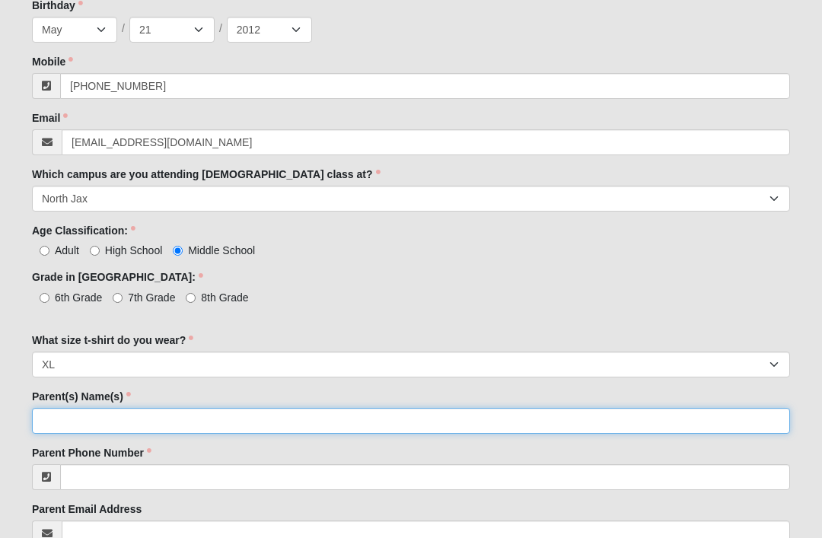
click at [266, 428] on input "Parent(s) Name(s)" at bounding box center [411, 421] width 758 height 26
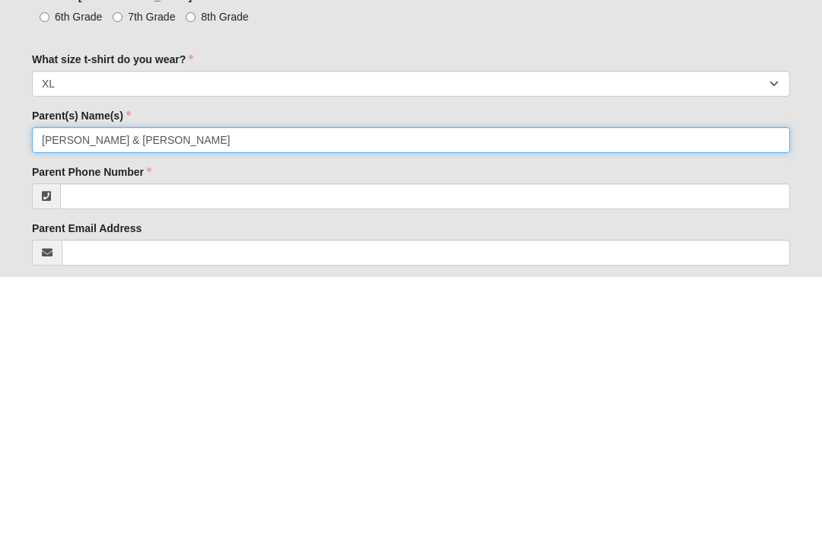
type input "Jeff & Samantha Jones"
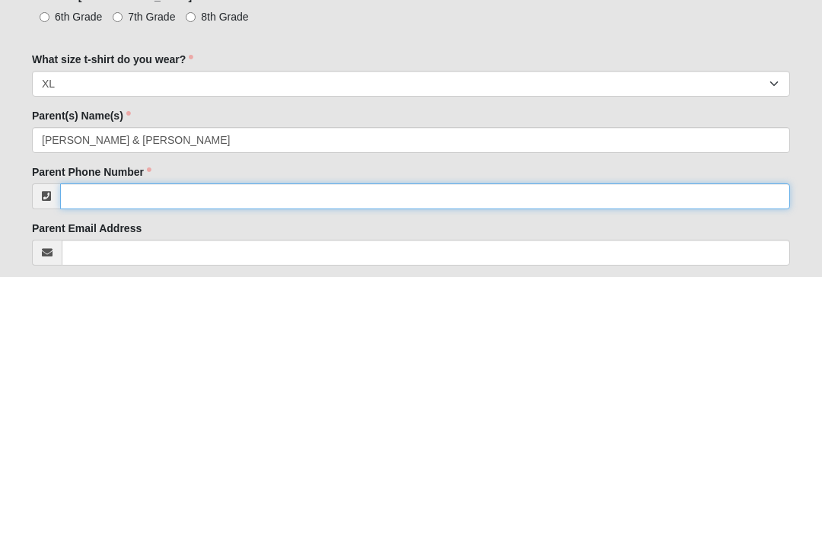
click at [484, 445] on input "Parent Phone Number" at bounding box center [425, 458] width 730 height 26
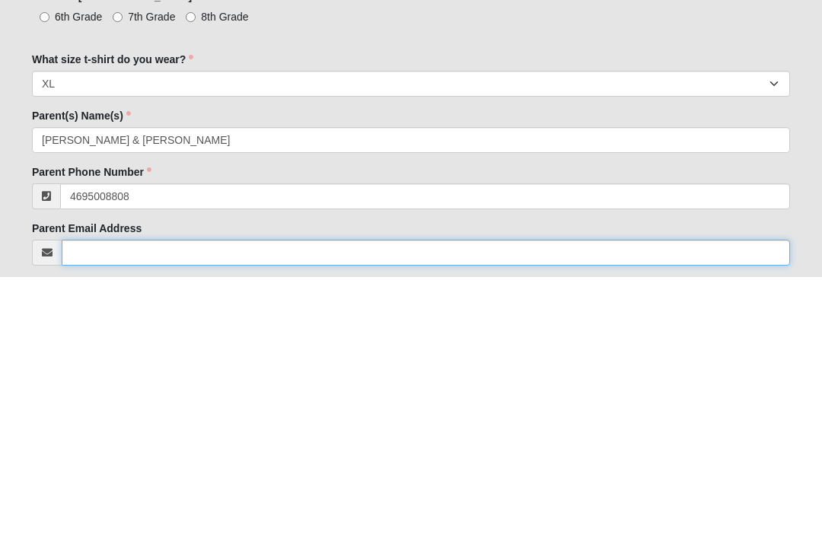
click at [361, 502] on input "Parent Email Address" at bounding box center [426, 515] width 728 height 26
type input "(469) 500-8808"
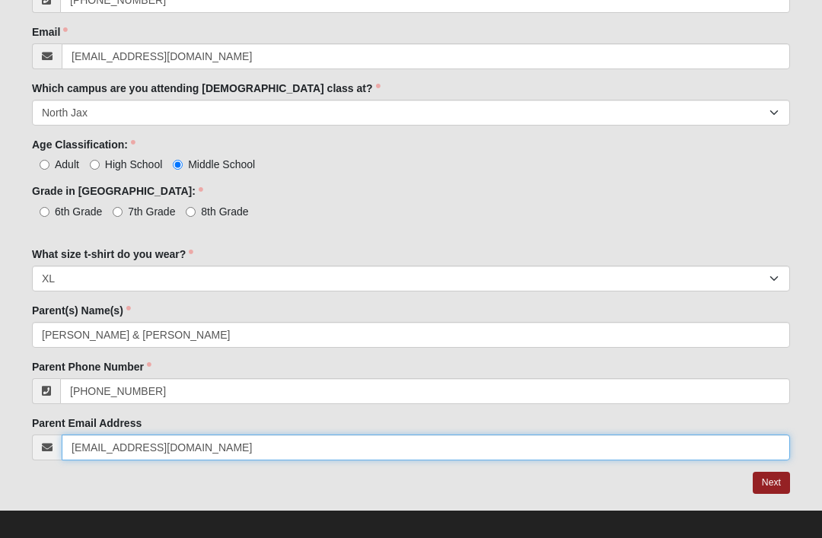
scroll to position [473, 0]
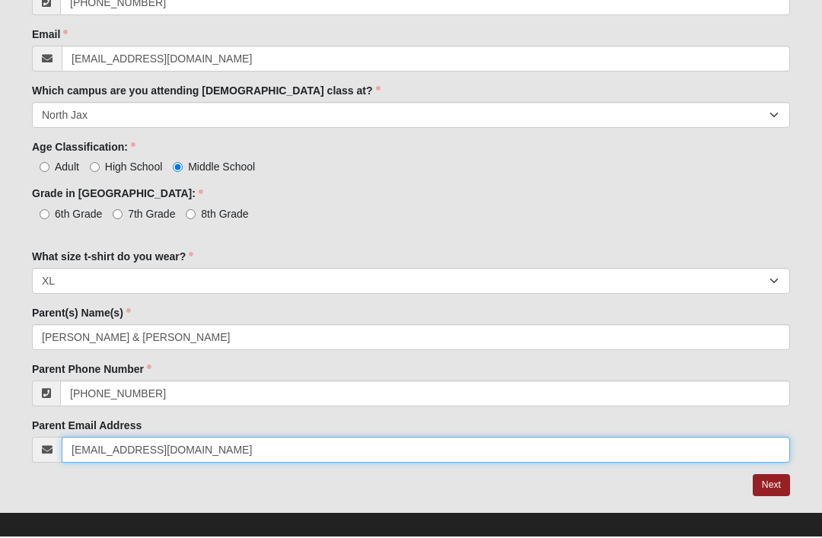
type input "relaythis15@gmail.com"
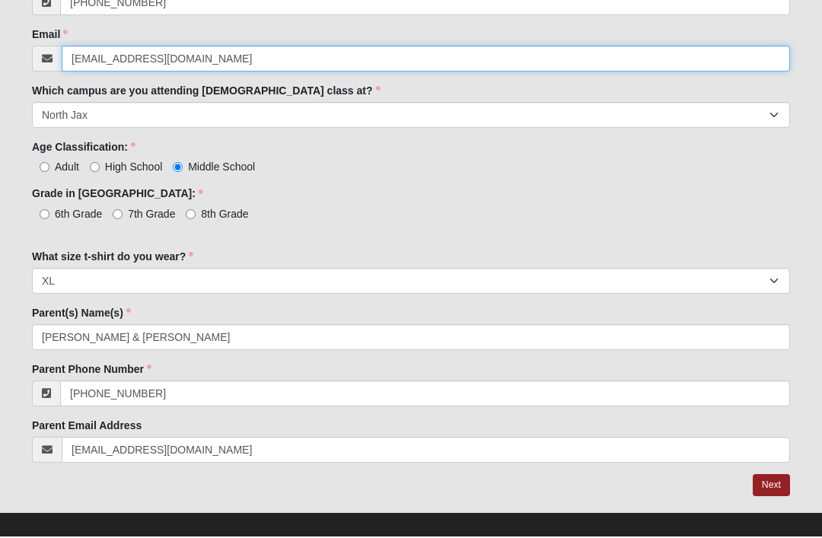
click at [81, 53] on input "relaythis15@gmail.com" at bounding box center [426, 61] width 728 height 26
click at [87, 56] on input "relaythis15@gmail.com" at bounding box center [426, 61] width 728 height 26
click at [86, 55] on input "relaythis15@gmail.com" at bounding box center [426, 61] width 728 height 26
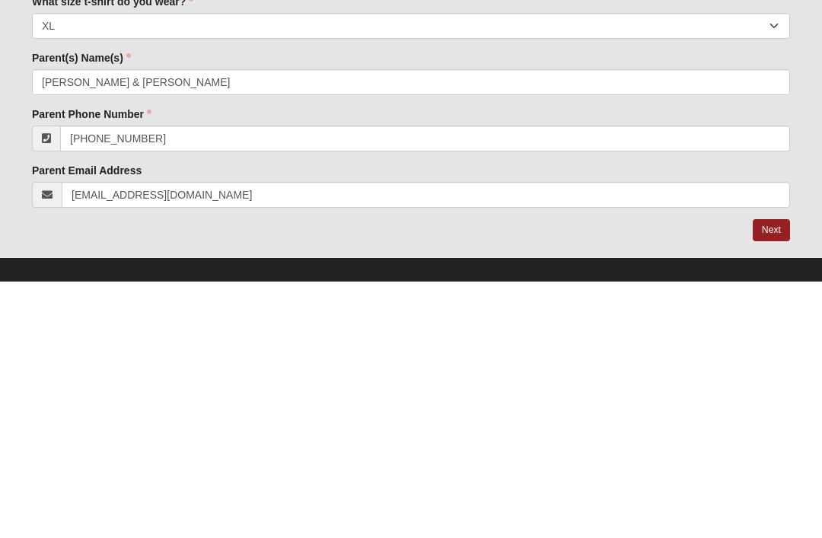
type input "distentatradingco@gmail.com"
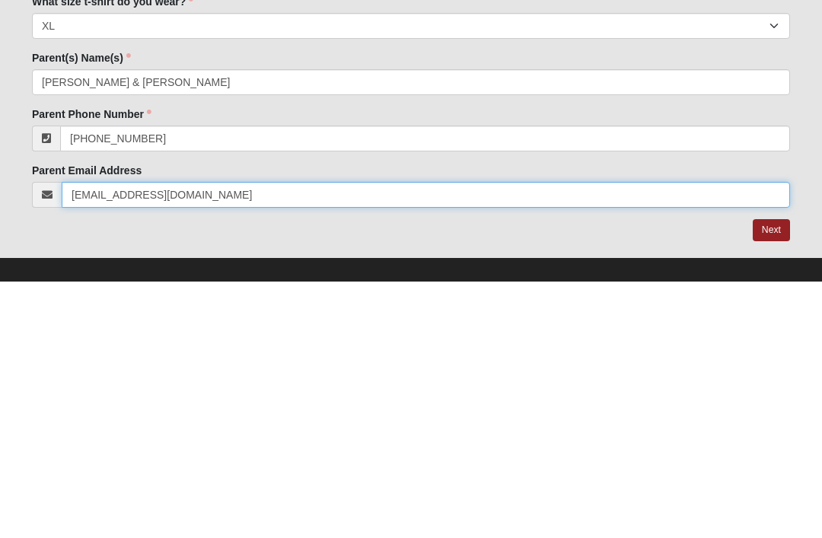
click at [91, 439] on input "relaythis15@gmail.com" at bounding box center [426, 452] width 728 height 26
click at [90, 439] on input "relaythis15@gmail.com" at bounding box center [426, 452] width 728 height 26
click at [93, 439] on input "relaythis15@gmail.com" at bounding box center [426, 452] width 728 height 26
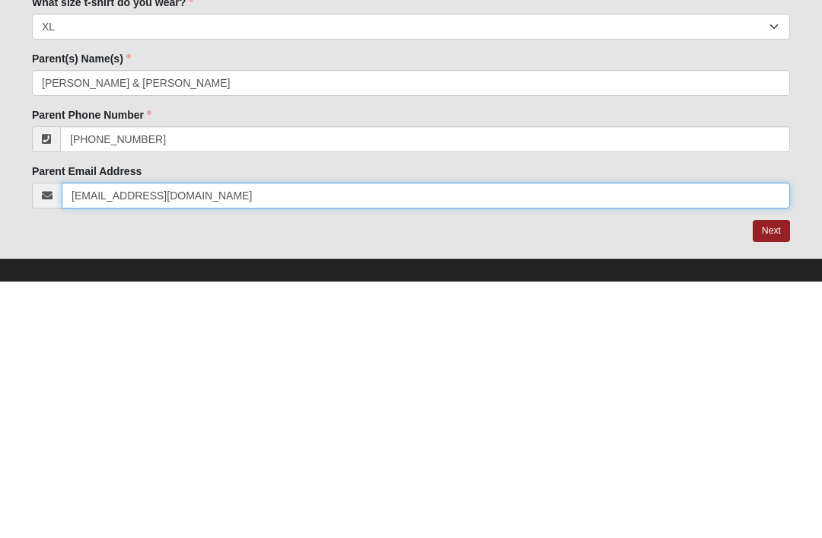
type input "distentatradingco@gmail.com"
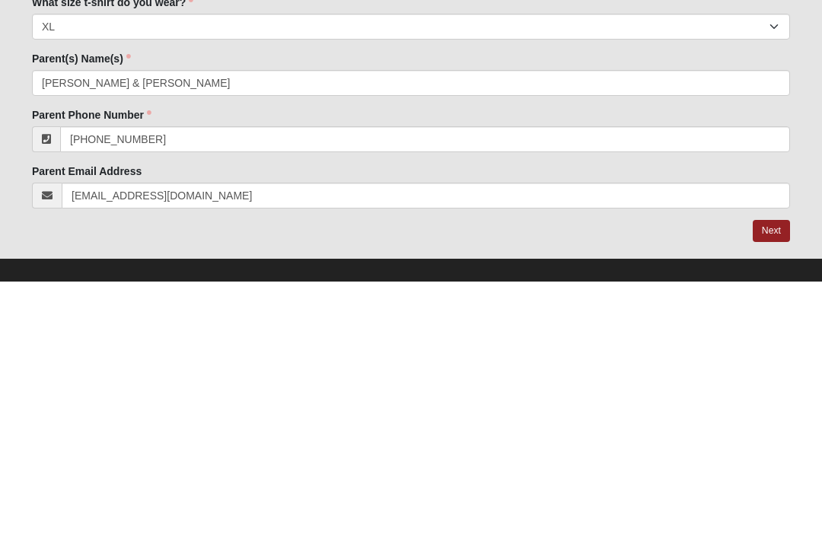
click at [775, 477] on link "Next" at bounding box center [771, 488] width 37 height 22
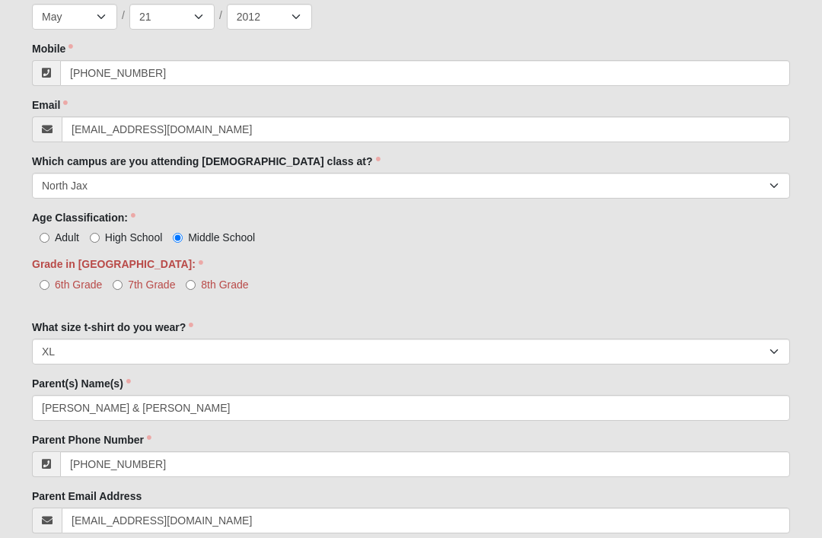
scroll to position [514, 0]
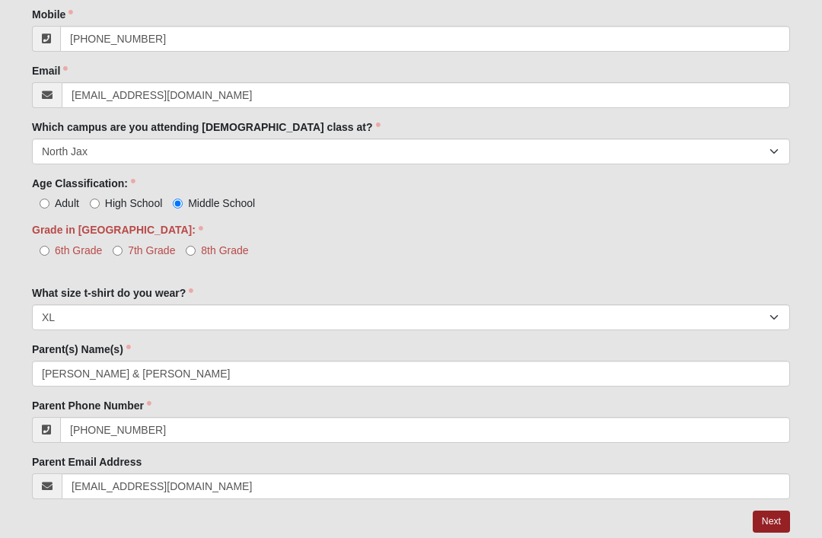
click at [194, 250] on input "8th Grade" at bounding box center [191, 251] width 10 height 10
radio input "true"
click at [775, 520] on link "Next" at bounding box center [771, 522] width 37 height 22
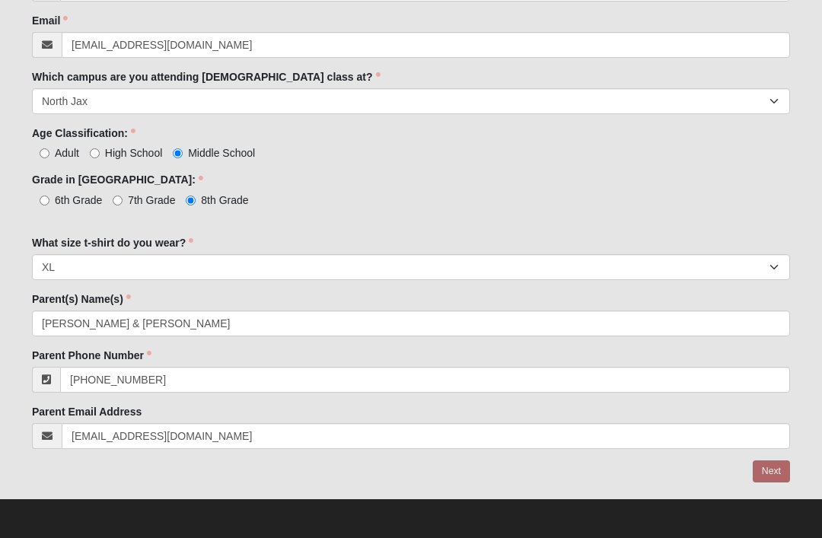
scroll to position [438, 0]
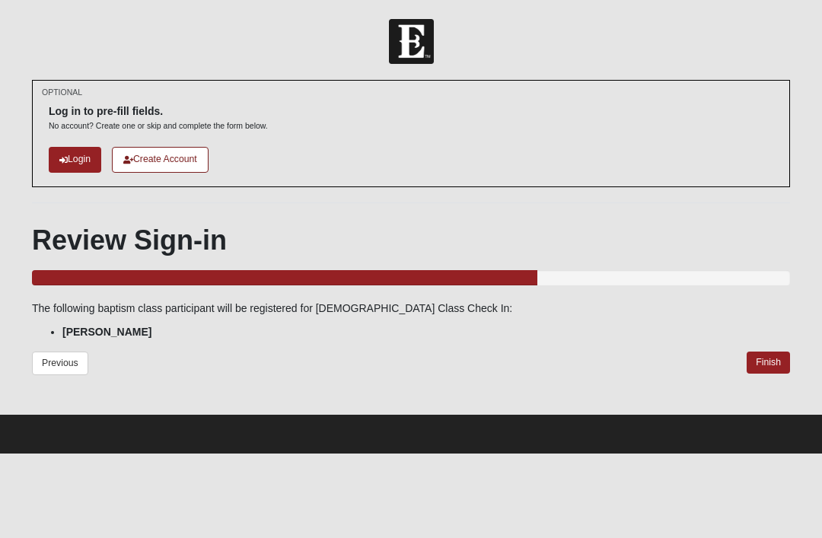
click at [772, 359] on link "Finish" at bounding box center [768, 363] width 43 height 22
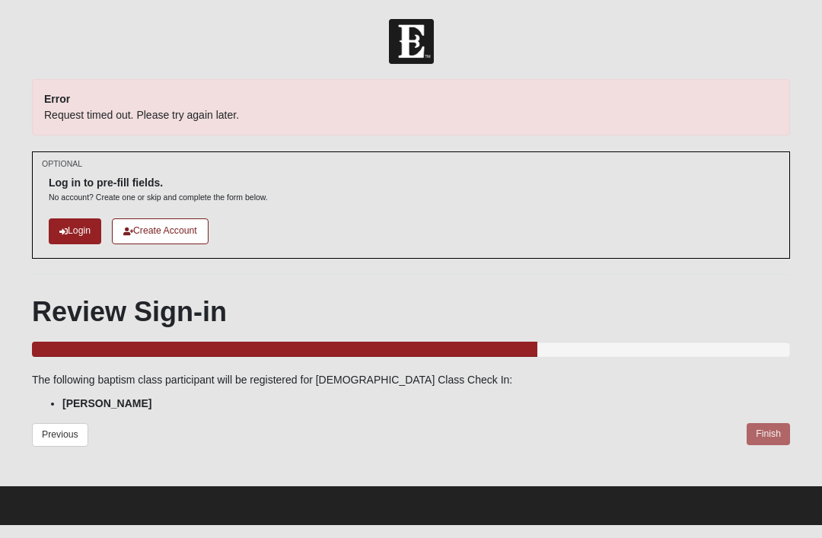
click at [772, 435] on div "Previous Finish" at bounding box center [411, 442] width 758 height 39
click at [54, 432] on link "Previous" at bounding box center [60, 435] width 56 height 24
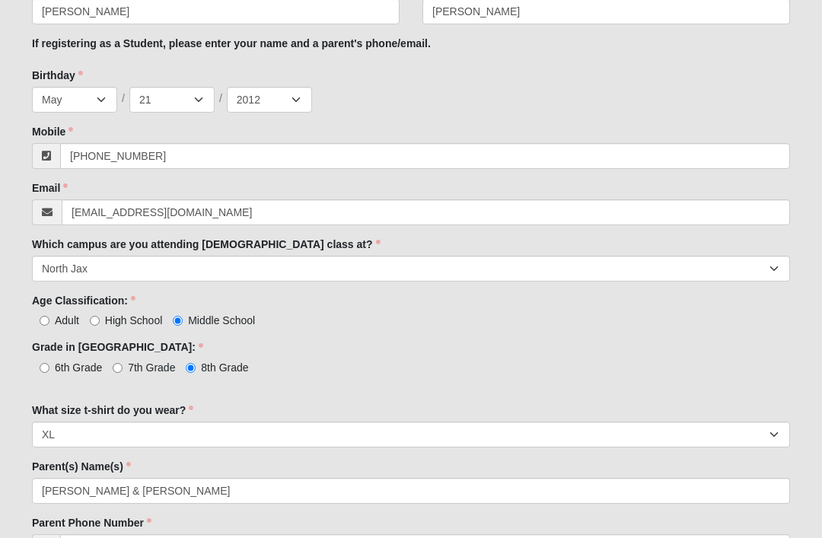
scroll to position [438, 0]
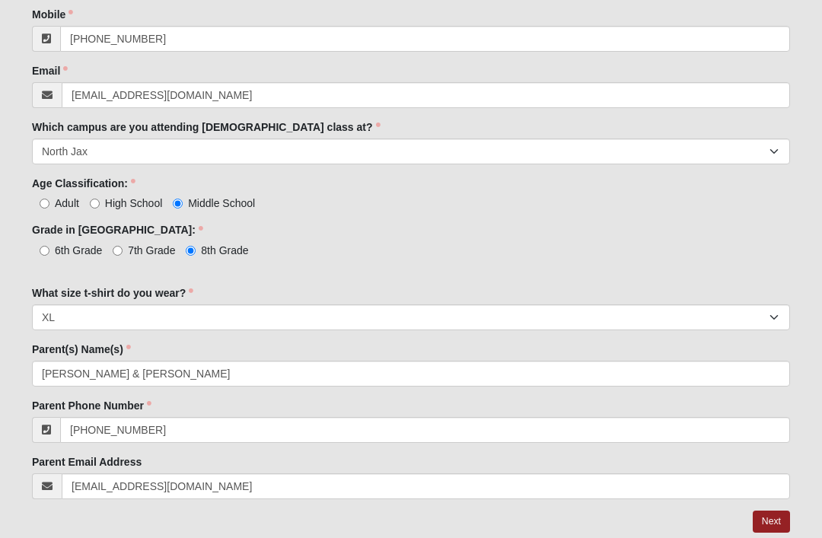
click at [776, 522] on link "Next" at bounding box center [771, 522] width 37 height 22
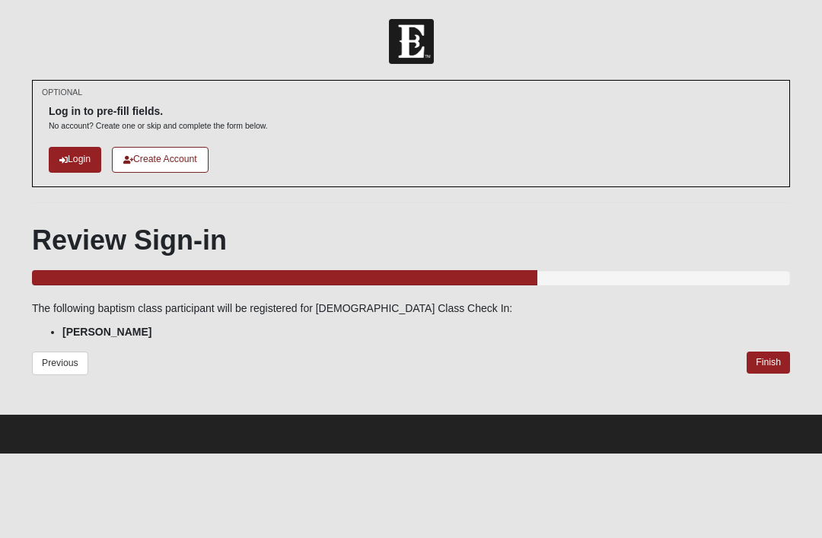
click at [765, 370] on link "Finish" at bounding box center [768, 363] width 43 height 22
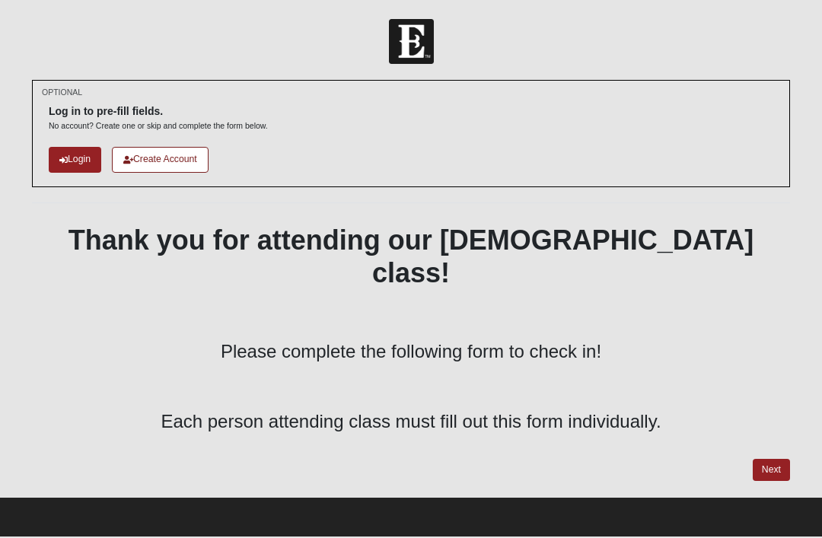
click at [773, 459] on link "Next" at bounding box center [771, 470] width 37 height 22
